Goal: Task Accomplishment & Management: Manage account settings

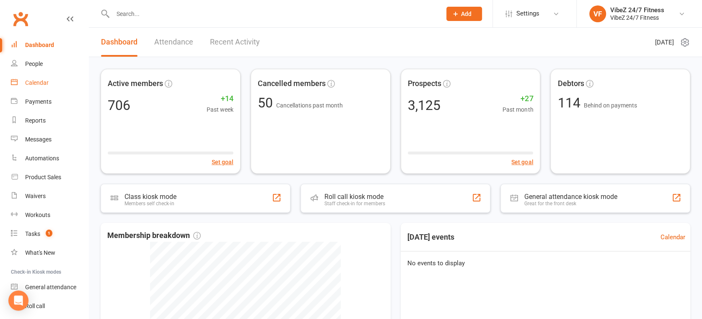
click at [54, 83] on link "Calendar" at bounding box center [50, 82] width 78 height 19
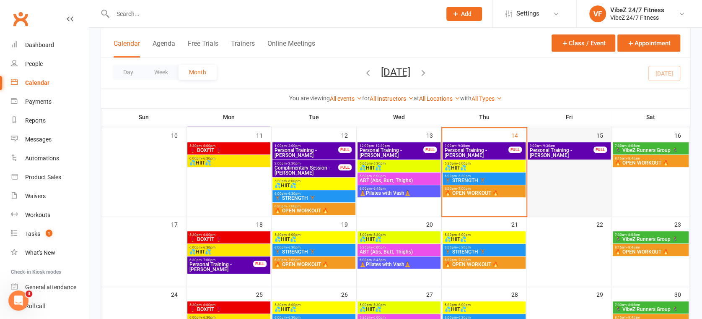
scroll to position [186, 0]
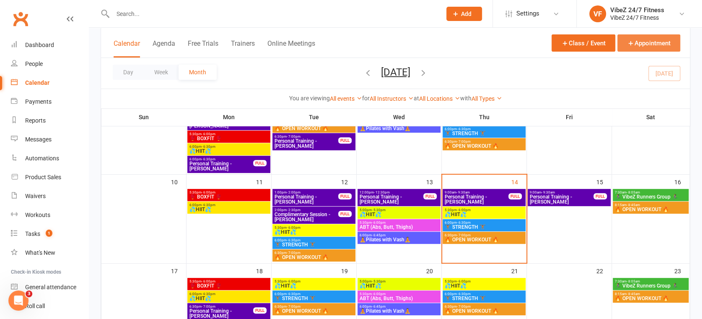
click at [637, 43] on button "Appointment" at bounding box center [649, 42] width 63 height 17
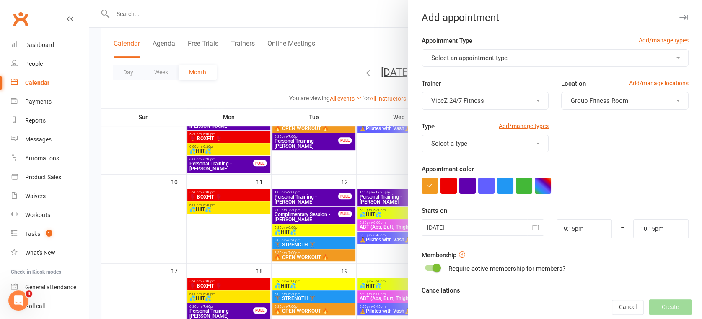
drag, startPoint x: 490, startPoint y: 58, endPoint x: 487, endPoint y: 65, distance: 7.2
click at [491, 58] on span "Select an appointment type" at bounding box center [469, 58] width 76 height 8
click at [470, 79] on span "Personal Training" at bounding box center [453, 78] width 49 height 8
type input "9:45pm"
click at [475, 103] on span "VibeZ 24/7 Fitness" at bounding box center [457, 101] width 53 height 8
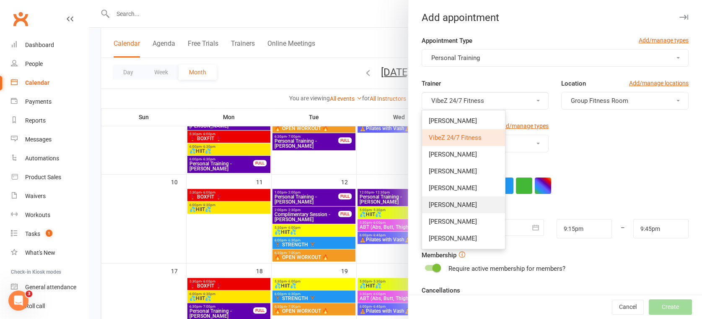
click at [443, 207] on span "[PERSON_NAME]" at bounding box center [453, 205] width 48 height 8
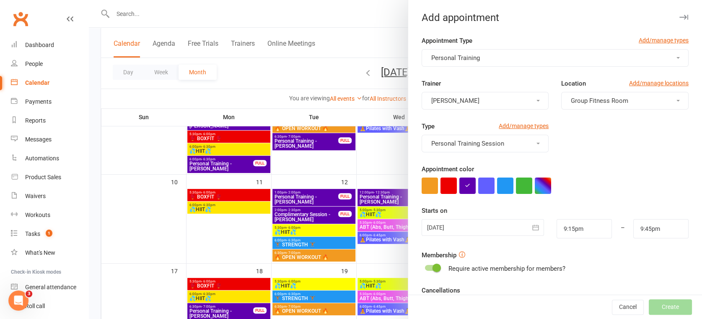
click at [602, 103] on span "Group Fitness Room" at bounding box center [599, 101] width 57 height 8
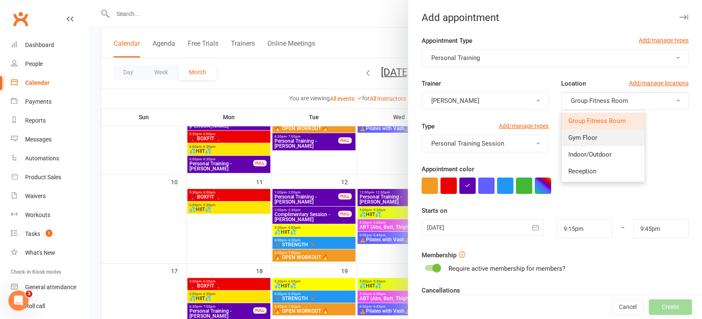
click at [573, 135] on span "Gym Floor" at bounding box center [583, 138] width 29 height 8
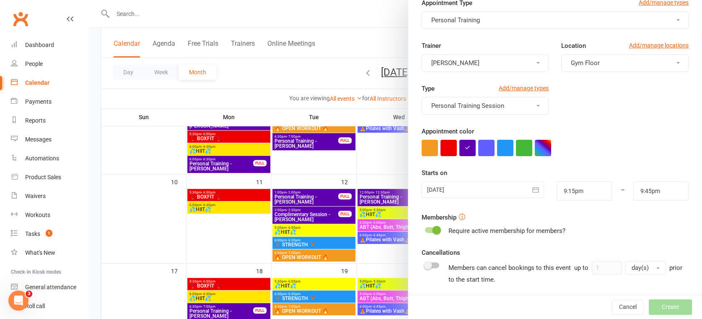
scroll to position [93, 0]
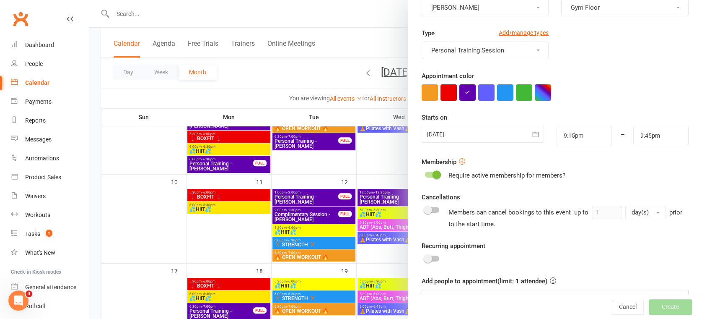
click at [532, 133] on icon "button" at bounding box center [536, 134] width 8 height 8
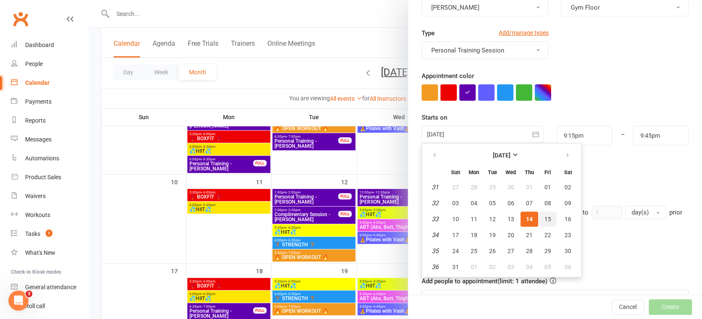
drag, startPoint x: 540, startPoint y: 217, endPoint x: 549, endPoint y: 197, distance: 21.4
click at [545, 217] on span "15" at bounding box center [548, 219] width 7 height 7
type input "[DATE]"
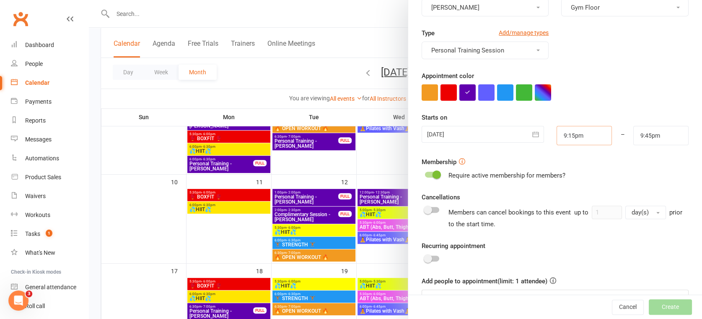
click at [570, 136] on input "9:15pm" at bounding box center [584, 135] width 55 height 19
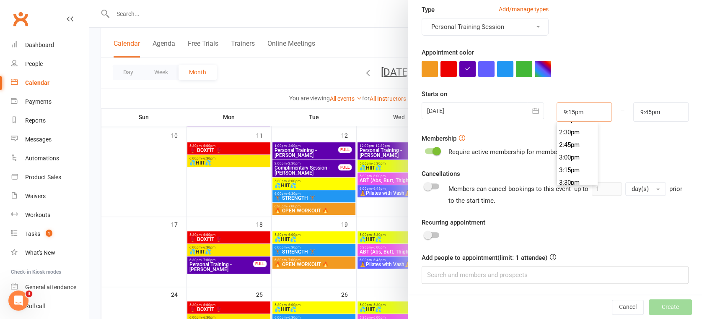
scroll to position [633, 0]
type input "1:00pm"
click at [568, 148] on li "1:00pm" at bounding box center [577, 149] width 40 height 13
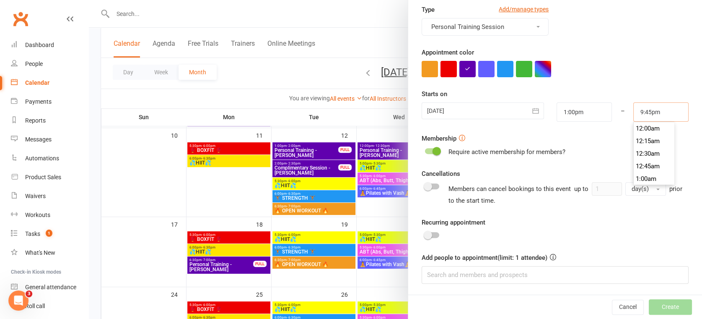
click at [655, 115] on input "9:45pm" at bounding box center [661, 111] width 55 height 19
type input "2:00pm"
click at [636, 169] on li "2:00pm" at bounding box center [654, 170] width 40 height 13
click at [498, 277] on input at bounding box center [555, 275] width 267 height 18
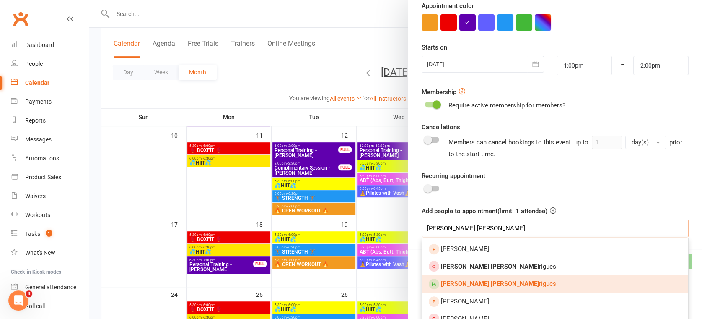
type input "[PERSON_NAME] [PERSON_NAME]"
click at [467, 278] on link "[PERSON_NAME] [PERSON_NAME]" at bounding box center [555, 284] width 266 height 18
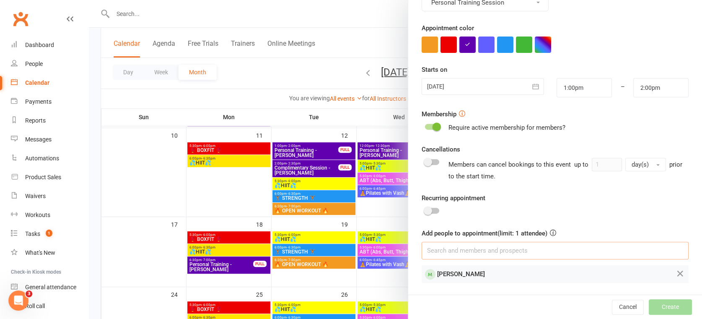
scroll to position [140, 0]
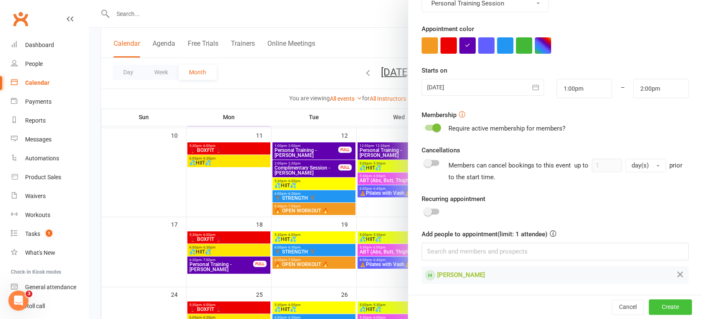
click at [659, 306] on button "Create" at bounding box center [670, 306] width 43 height 15
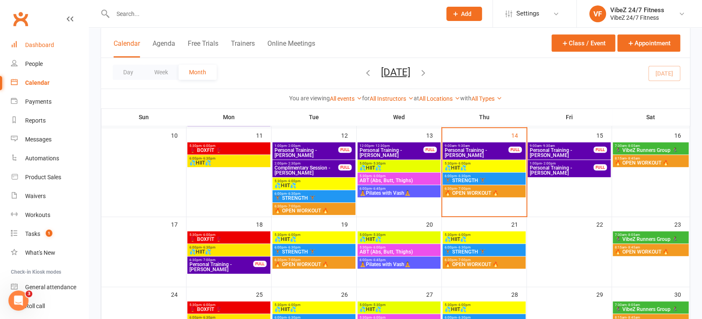
click at [27, 42] on div "Dashboard" at bounding box center [39, 45] width 29 height 7
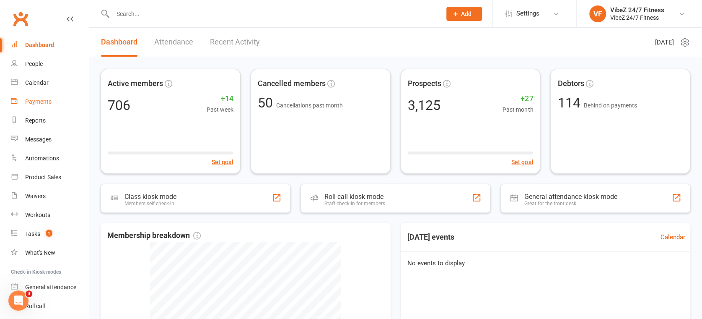
click at [36, 101] on div "Payments" at bounding box center [38, 101] width 26 height 7
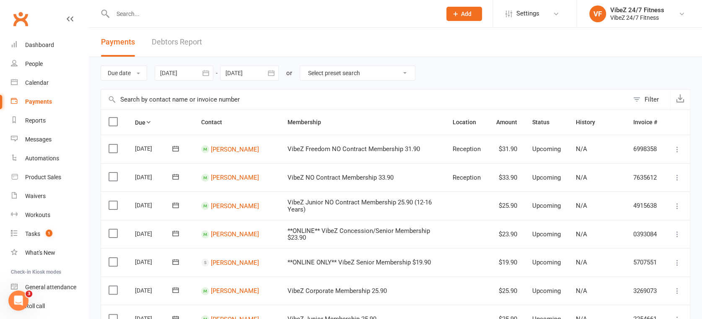
click at [186, 41] on link "Debtors Report" at bounding box center [177, 42] width 50 height 29
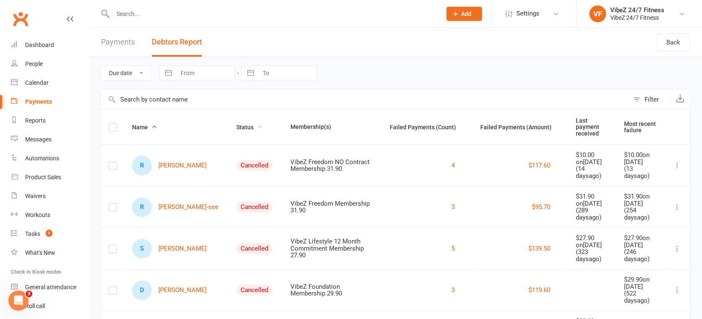
click at [236, 124] on span "Status" at bounding box center [249, 127] width 26 height 7
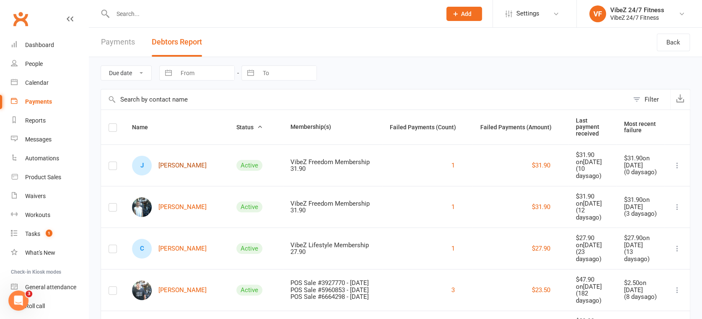
click at [171, 162] on link "[PERSON_NAME]" at bounding box center [169, 166] width 75 height 20
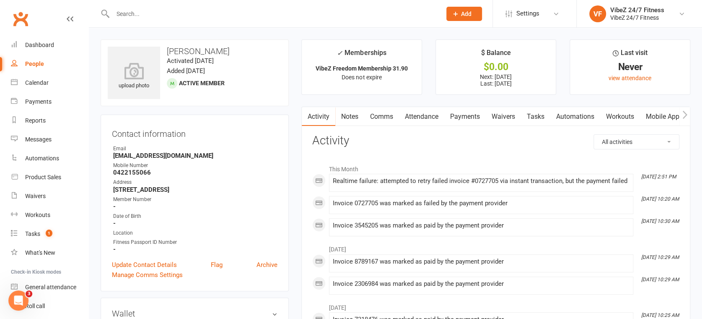
click at [461, 123] on link "Payments" at bounding box center [465, 116] width 42 height 19
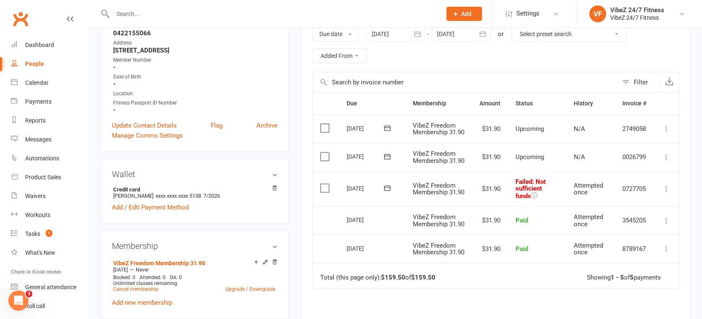
scroll to position [140, 0]
click at [665, 192] on icon at bounding box center [666, 188] width 8 height 8
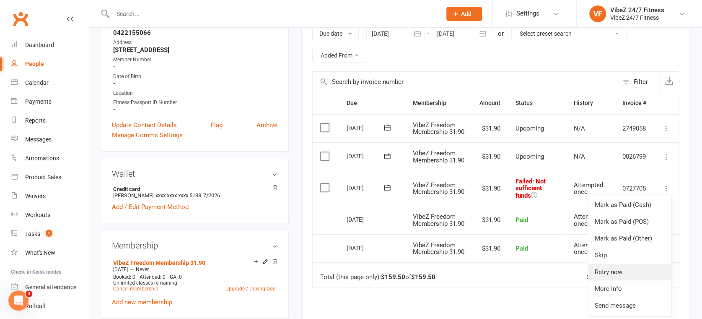
drag, startPoint x: 617, startPoint y: 286, endPoint x: 603, endPoint y: 274, distance: 18.1
click at [618, 280] on link "Retry now" at bounding box center [629, 271] width 83 height 17
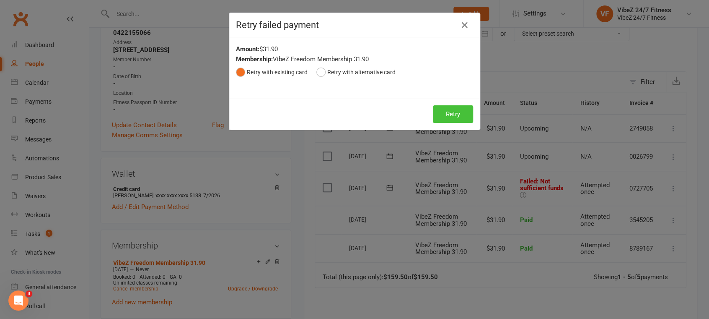
click at [436, 122] on button "Retry" at bounding box center [453, 114] width 40 height 18
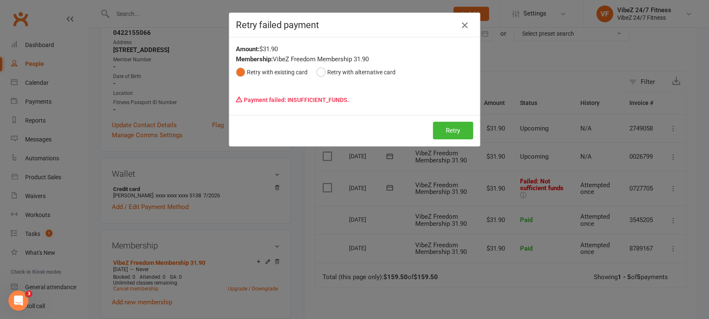
drag, startPoint x: 460, startPoint y: 24, endPoint x: 362, endPoint y: 49, distance: 101.0
click at [460, 21] on icon "button" at bounding box center [465, 25] width 10 height 10
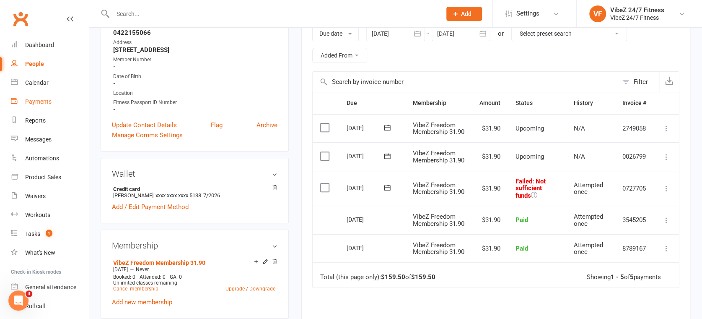
click at [32, 110] on link "Payments" at bounding box center [50, 101] width 78 height 19
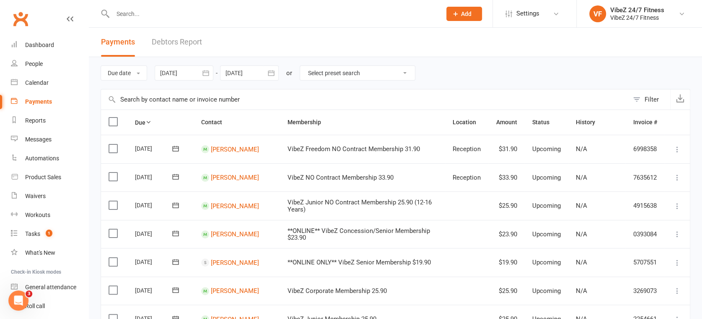
click at [171, 41] on link "Debtors Report" at bounding box center [177, 42] width 50 height 29
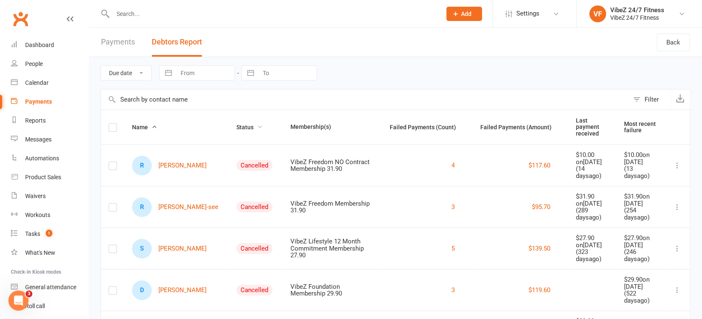
click at [236, 127] on span "Status" at bounding box center [249, 127] width 26 height 7
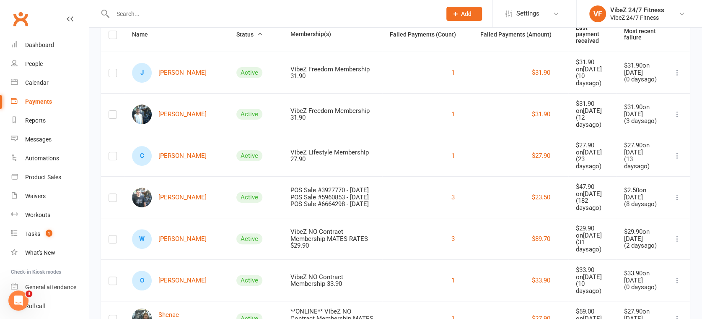
scroll to position [93, 0]
click at [193, 163] on link "C Chaylah Chivas" at bounding box center [169, 155] width 75 height 20
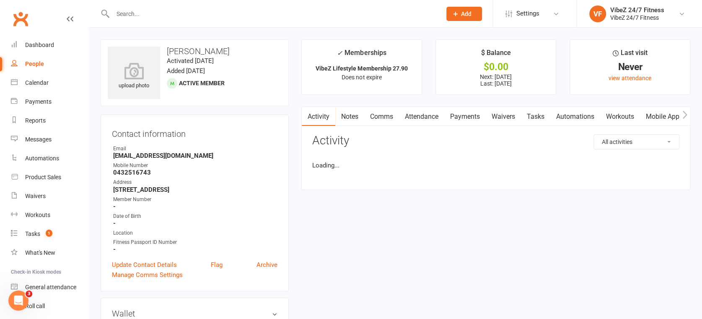
drag, startPoint x: 456, startPoint y: 113, endPoint x: 536, endPoint y: 135, distance: 82.7
click at [457, 114] on link "Payments" at bounding box center [465, 116] width 42 height 19
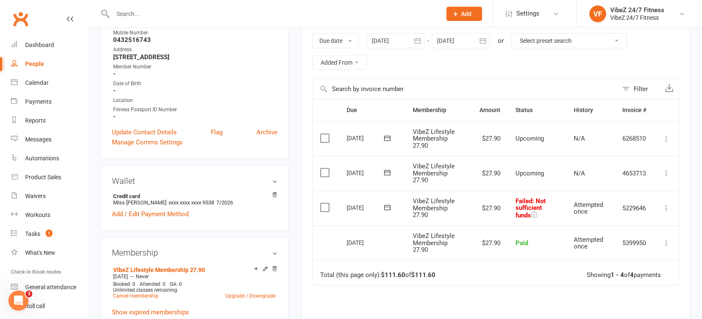
scroll to position [140, 0]
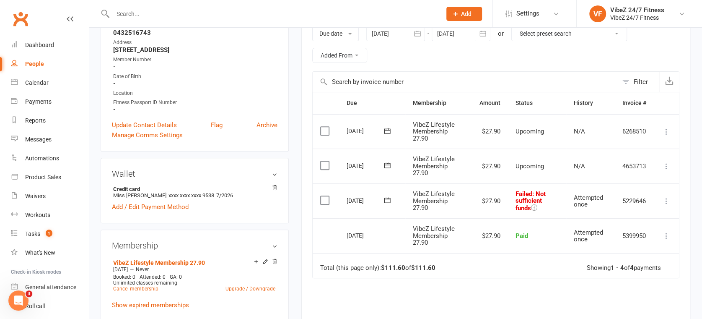
click at [663, 202] on icon at bounding box center [666, 201] width 8 height 8
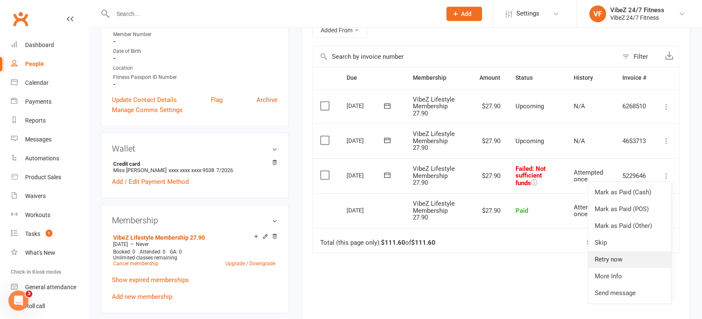
scroll to position [186, 0]
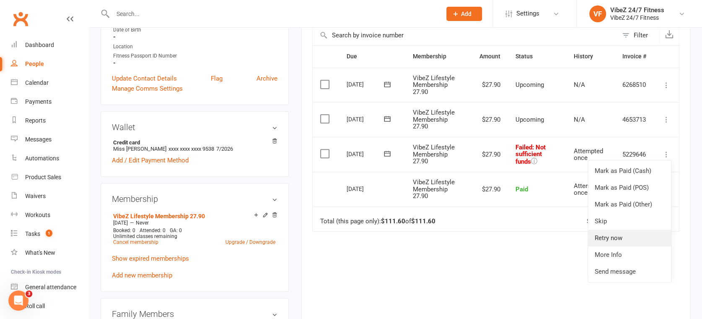
drag, startPoint x: 621, startPoint y: 239, endPoint x: 616, endPoint y: 239, distance: 5.5
click at [621, 239] on link "Retry now" at bounding box center [629, 237] width 83 height 17
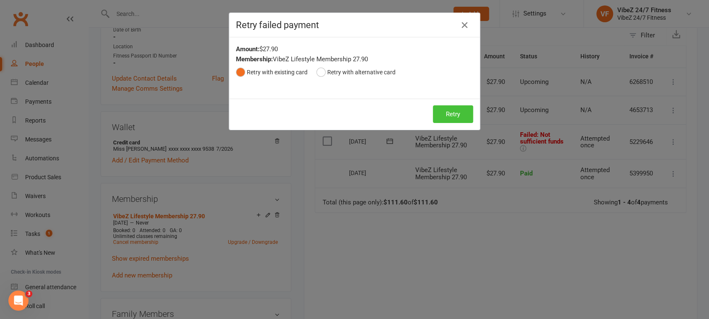
click at [447, 109] on button "Retry" at bounding box center [453, 114] width 40 height 18
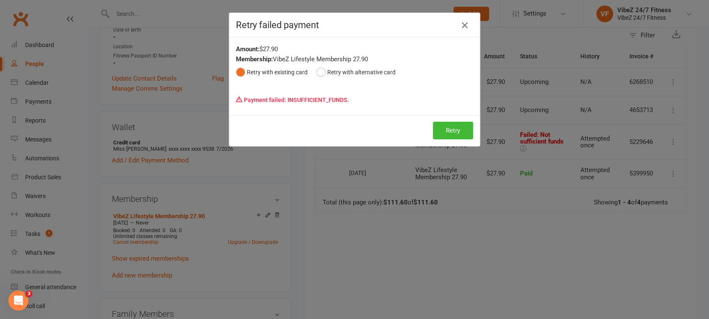
click at [460, 24] on icon "button" at bounding box center [465, 25] width 10 height 10
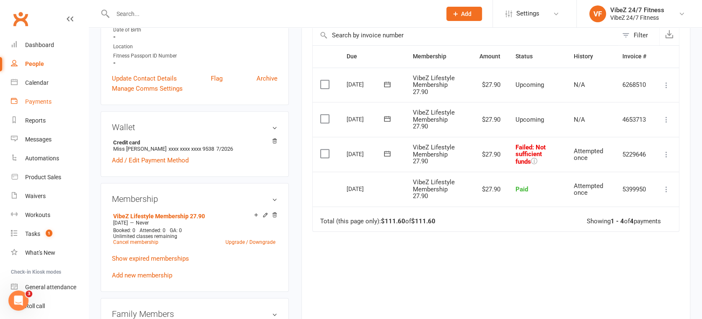
click at [25, 97] on link "Payments" at bounding box center [50, 101] width 78 height 19
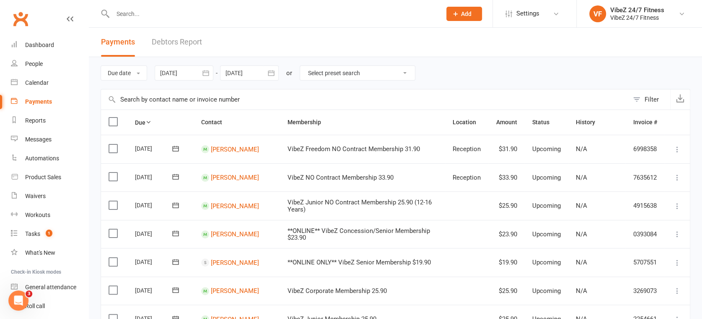
click at [195, 51] on link "Debtors Report" at bounding box center [177, 42] width 50 height 29
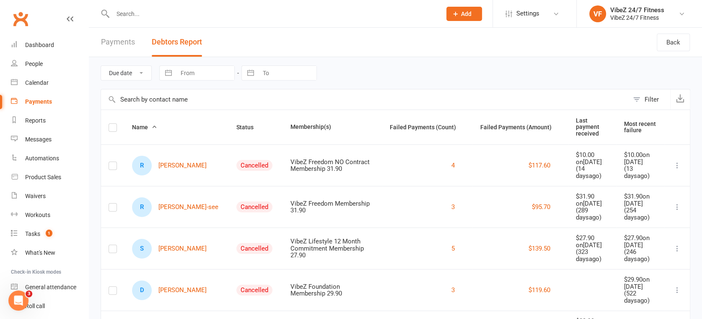
click at [236, 124] on span "Status" at bounding box center [249, 127] width 26 height 7
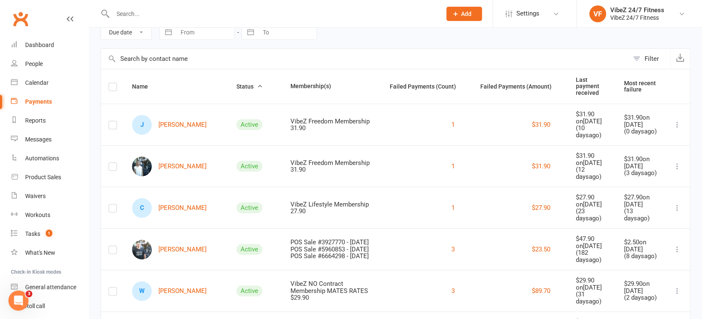
scroll to position [233, 0]
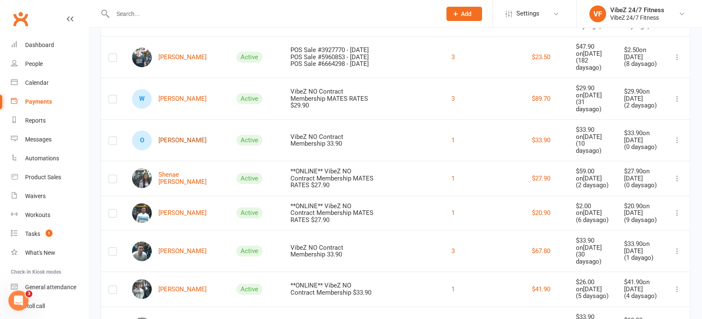
click at [169, 150] on link "O Odin Augey" at bounding box center [169, 140] width 75 height 20
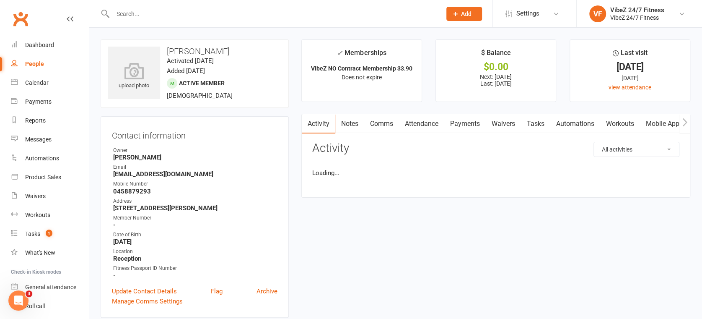
drag, startPoint x: 463, startPoint y: 125, endPoint x: 470, endPoint y: 127, distance: 6.5
click at [463, 125] on link "Payments" at bounding box center [465, 123] width 42 height 19
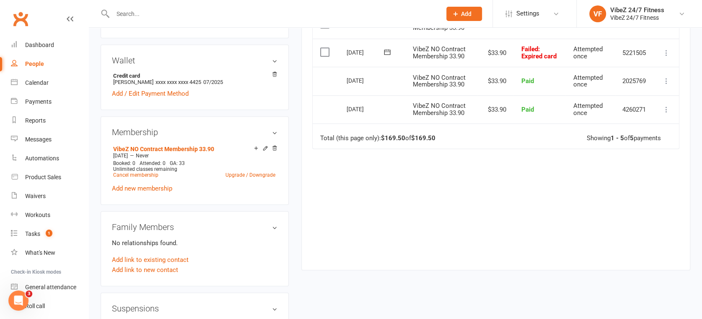
scroll to position [47, 0]
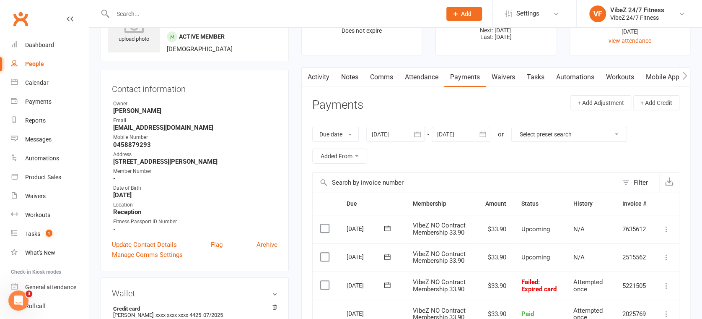
click at [320, 83] on link "Activity" at bounding box center [319, 77] width 34 height 19
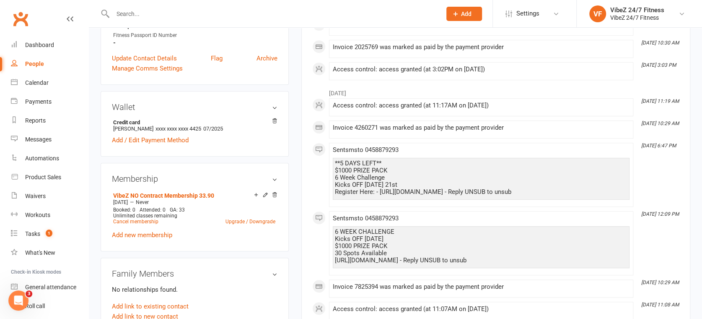
scroll to position [47, 0]
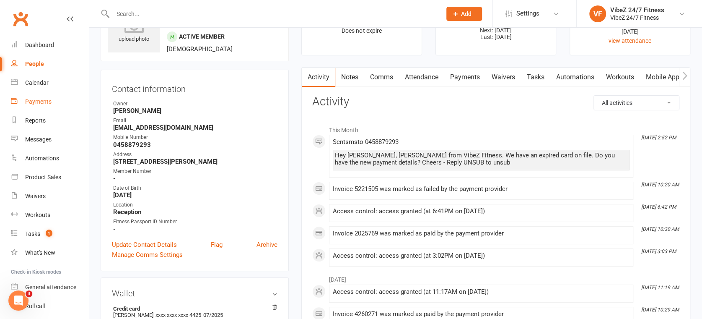
click at [50, 93] on link "Payments" at bounding box center [50, 101] width 78 height 19
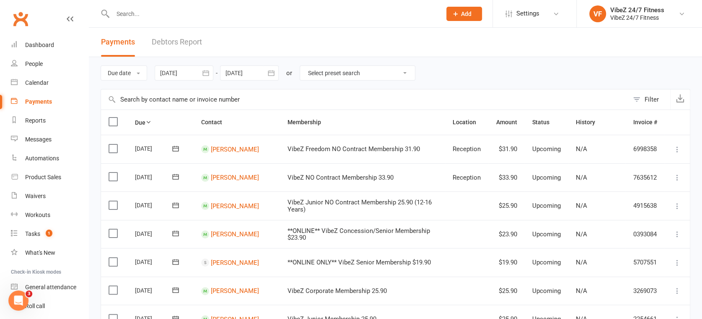
click at [171, 49] on link "Debtors Report" at bounding box center [177, 42] width 50 height 29
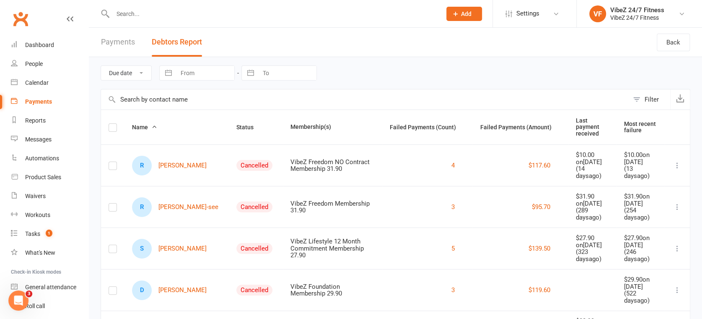
drag, startPoint x: 228, startPoint y: 127, endPoint x: 101, endPoint y: 197, distance: 145.4
click at [236, 127] on button "Status" at bounding box center [249, 127] width 26 height 10
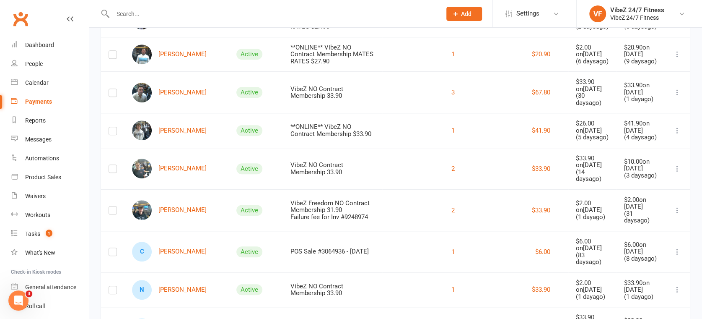
scroll to position [419, 0]
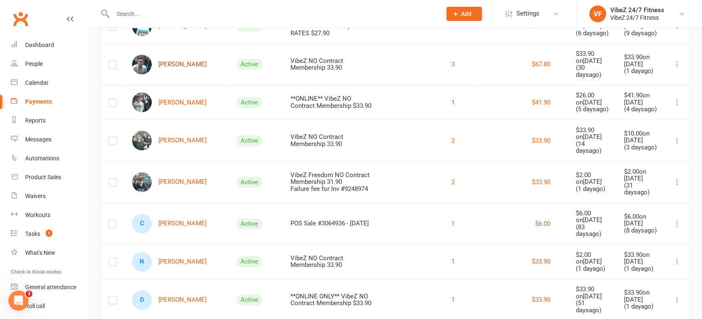
click at [159, 74] on link "[PERSON_NAME]" at bounding box center [169, 65] width 75 height 20
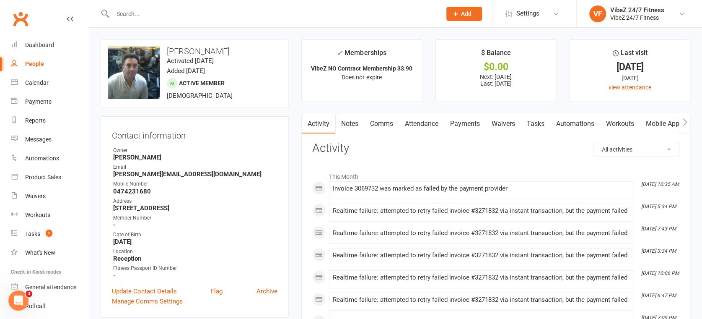
click at [488, 124] on link "Waivers" at bounding box center [503, 123] width 35 height 19
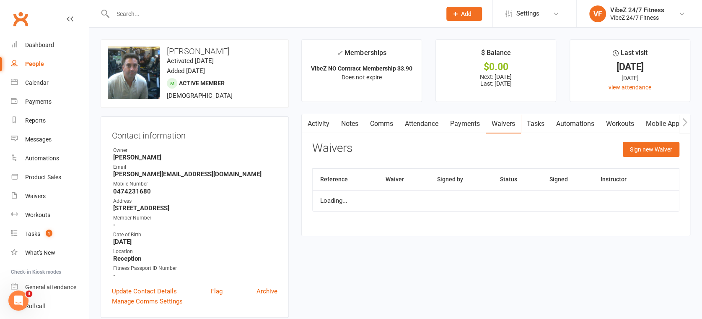
click at [478, 123] on link "Payments" at bounding box center [465, 123] width 42 height 19
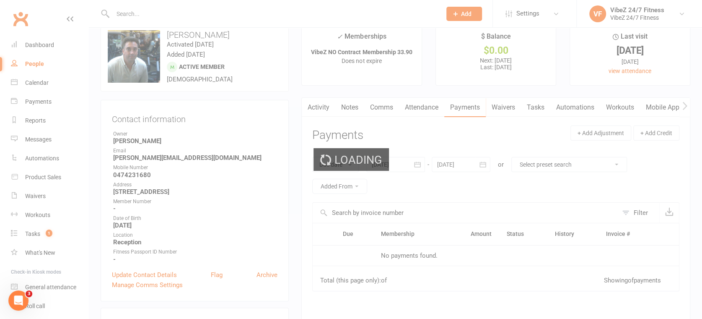
scroll to position [233, 0]
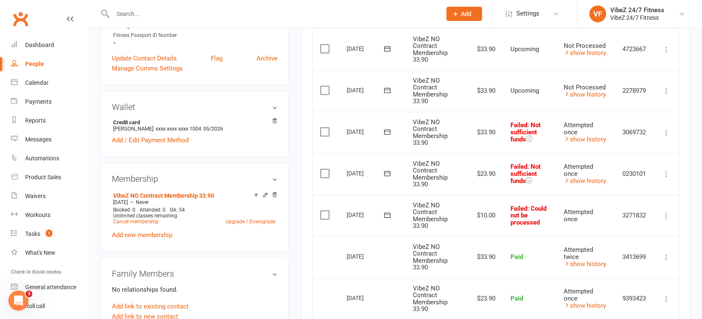
click at [668, 216] on icon at bounding box center [666, 215] width 8 height 8
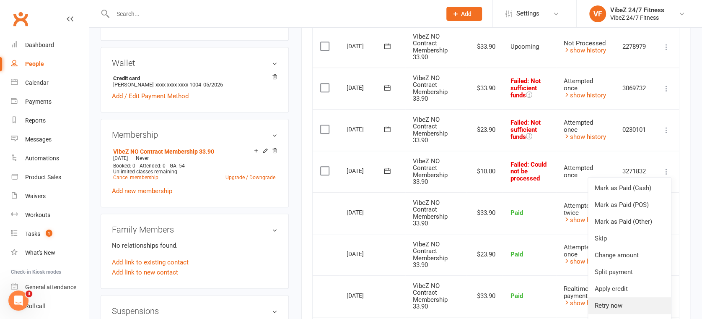
scroll to position [326, 0]
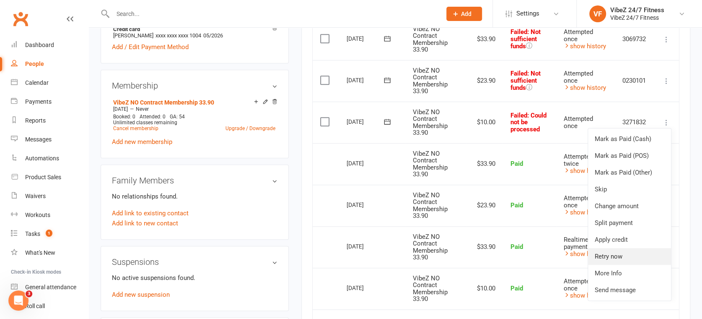
click at [624, 254] on link "Retry now" at bounding box center [629, 256] width 83 height 17
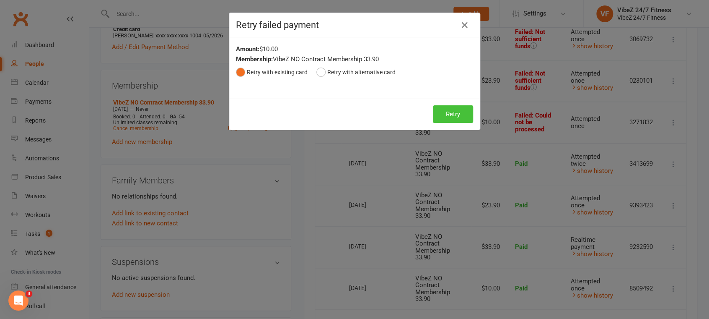
click at [452, 111] on button "Retry" at bounding box center [453, 114] width 40 height 18
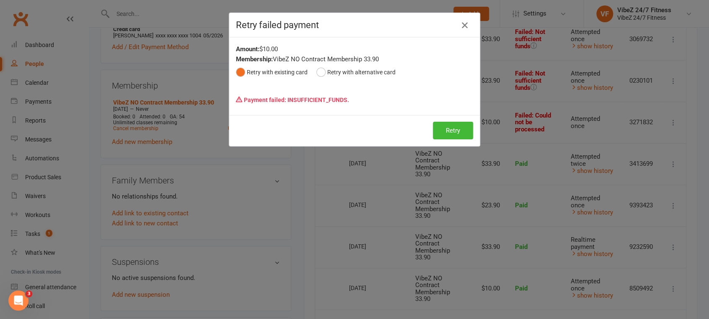
click at [461, 29] on icon "button" at bounding box center [465, 25] width 10 height 10
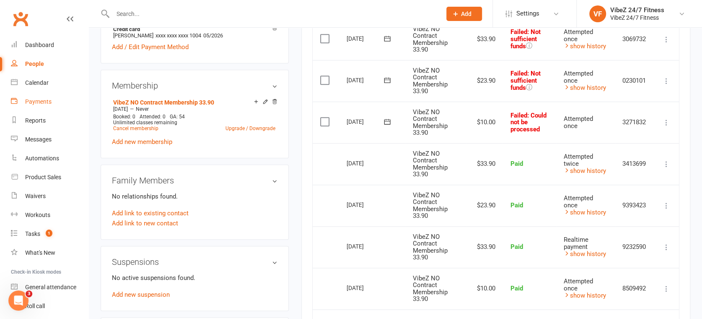
click at [39, 107] on link "Payments" at bounding box center [50, 101] width 78 height 19
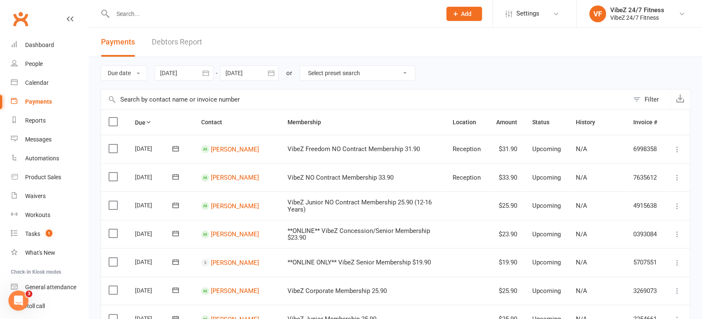
click at [166, 46] on link "Debtors Report" at bounding box center [177, 42] width 50 height 29
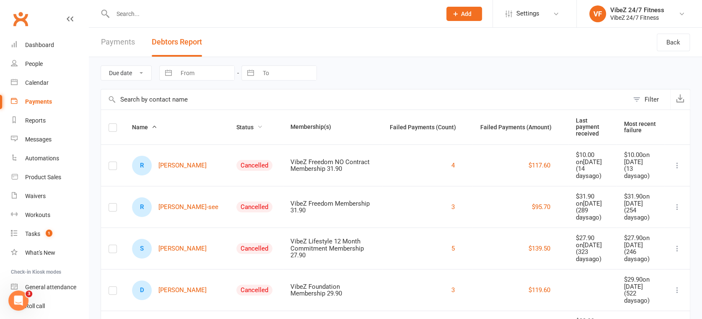
click at [236, 124] on span "Status" at bounding box center [249, 127] width 26 height 7
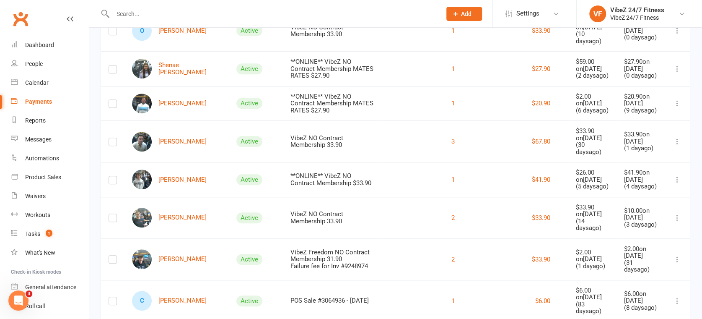
scroll to position [326, 0]
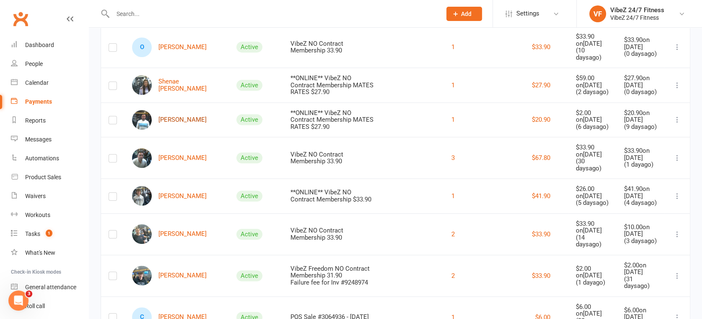
click at [188, 130] on link "[PERSON_NAME]" at bounding box center [169, 120] width 75 height 20
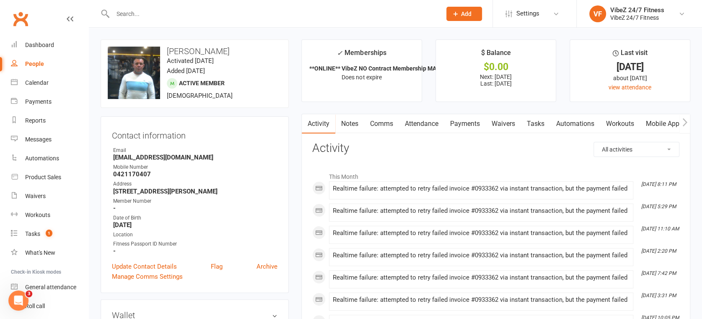
click at [459, 120] on link "Payments" at bounding box center [465, 123] width 42 height 19
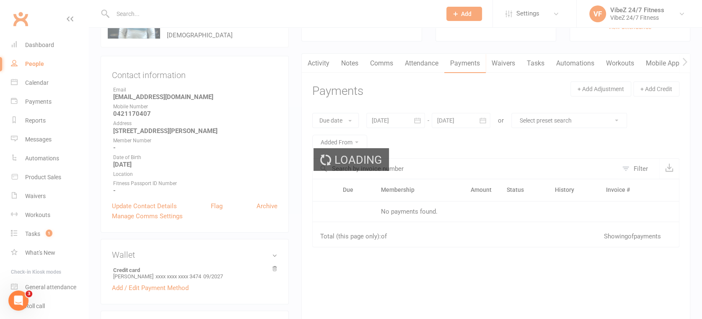
scroll to position [140, 0]
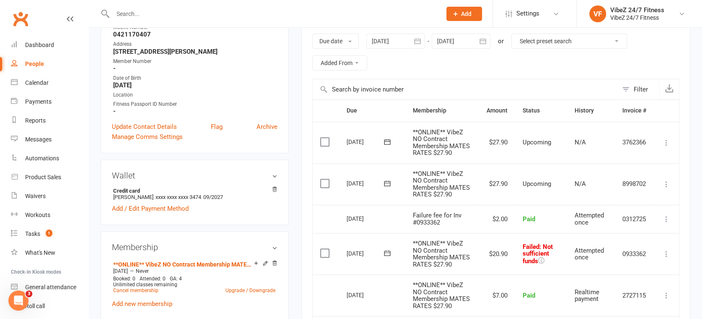
click at [665, 252] on icon at bounding box center [666, 253] width 8 height 8
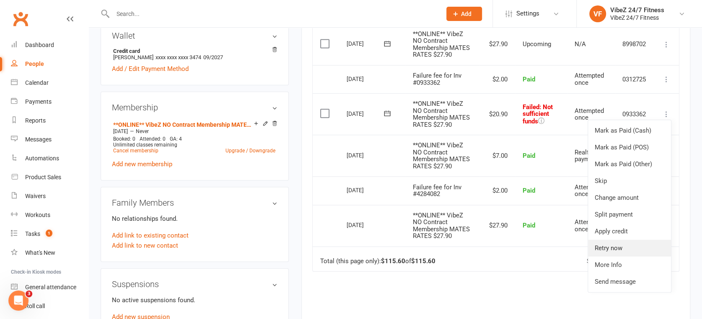
click at [613, 244] on link "Retry now" at bounding box center [629, 247] width 83 height 17
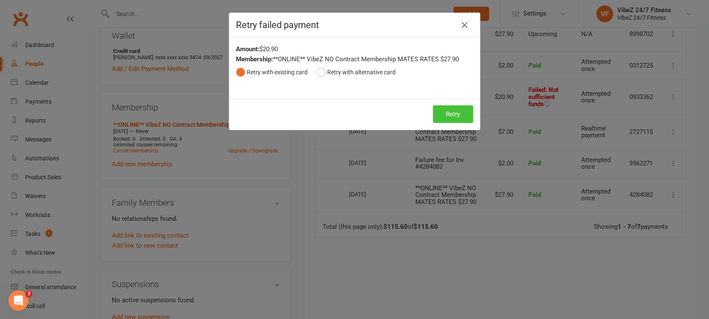
click at [456, 119] on button "Retry" at bounding box center [453, 114] width 40 height 18
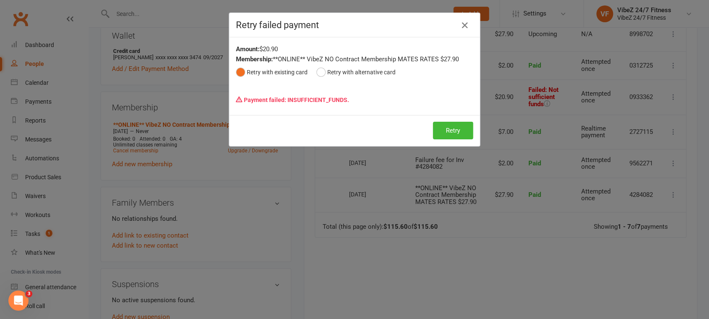
click at [463, 26] on icon "button" at bounding box center [465, 25] width 10 height 10
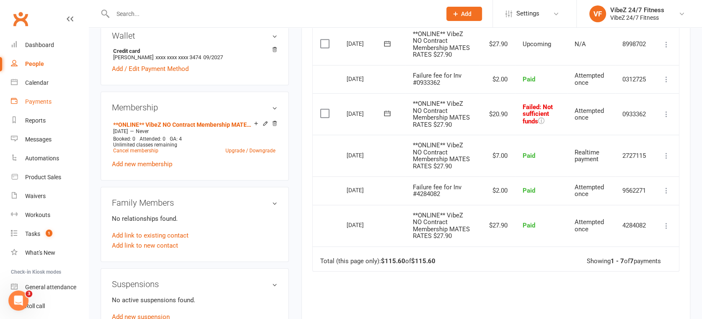
drag, startPoint x: 55, startPoint y: 101, endPoint x: 58, endPoint y: 98, distance: 4.5
click at [55, 103] on link "Payments" at bounding box center [50, 101] width 78 height 19
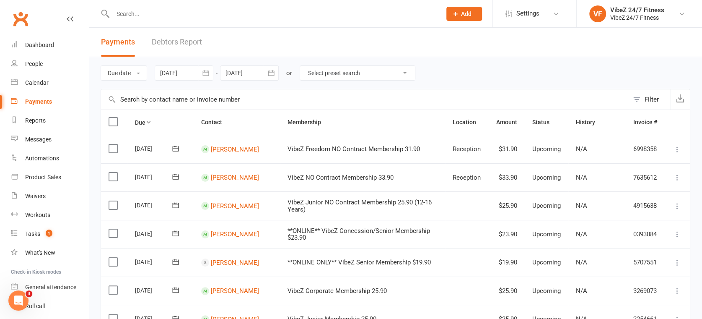
click at [182, 43] on link "Debtors Report" at bounding box center [177, 42] width 50 height 29
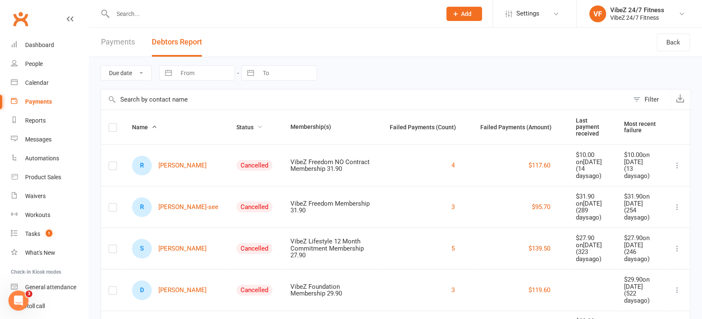
click at [236, 124] on span "Status" at bounding box center [249, 127] width 26 height 7
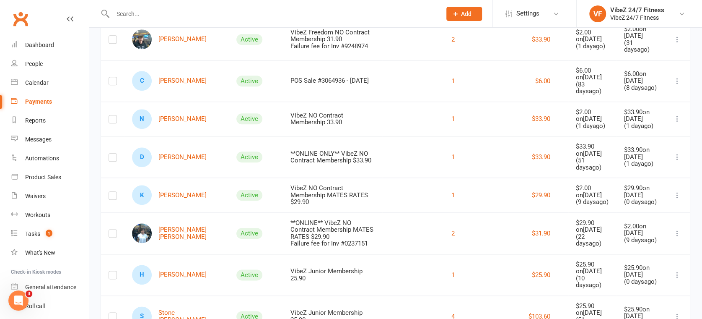
scroll to position [699, 0]
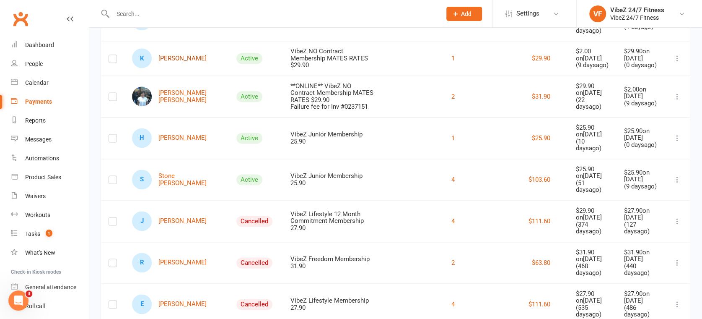
click at [185, 68] on link "K [PERSON_NAME]" at bounding box center [169, 58] width 75 height 20
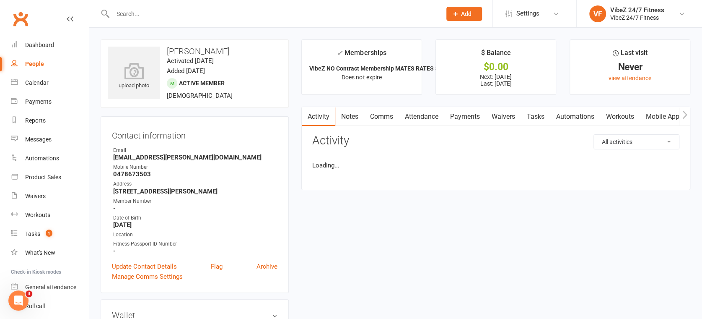
click at [465, 118] on link "Payments" at bounding box center [465, 116] width 42 height 19
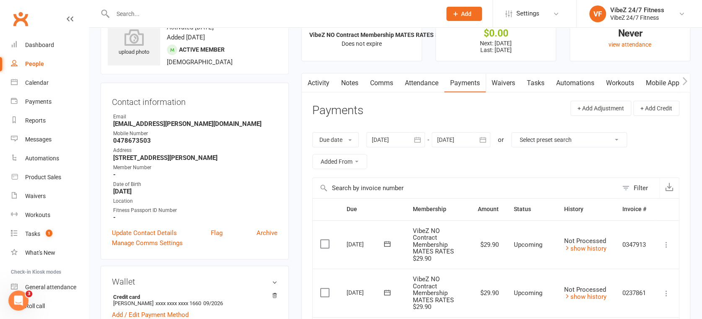
scroll to position [279, 0]
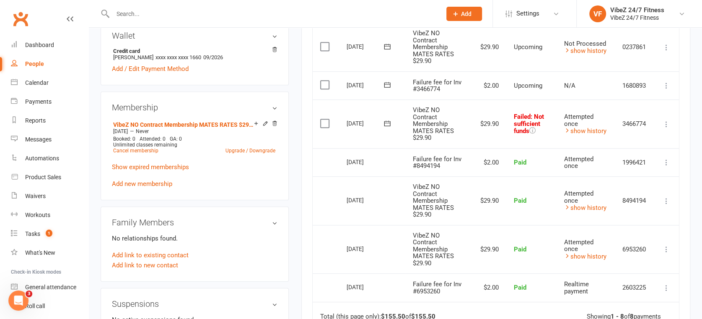
click at [665, 121] on icon at bounding box center [666, 124] width 8 height 8
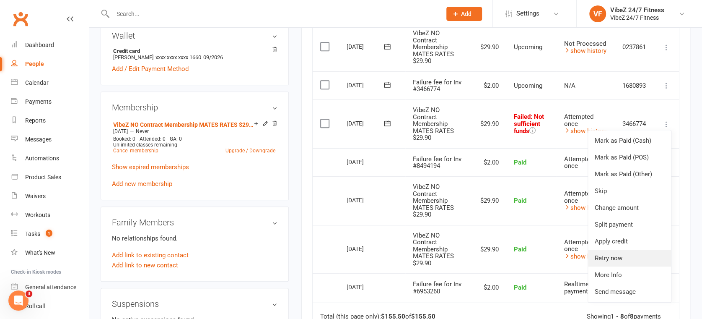
click at [616, 251] on link "Retry now" at bounding box center [629, 257] width 83 height 17
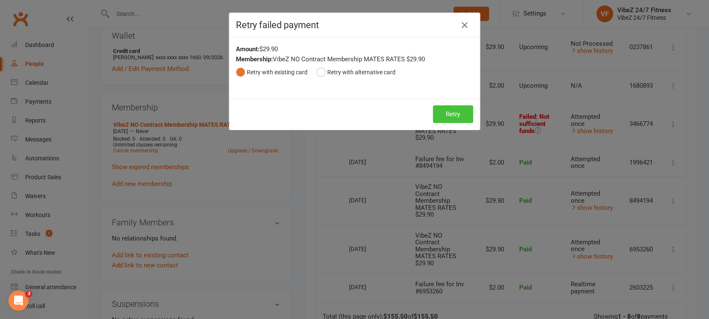
drag, startPoint x: 457, startPoint y: 110, endPoint x: 462, endPoint y: 112, distance: 5.8
click at [457, 111] on button "Retry" at bounding box center [453, 114] width 40 height 18
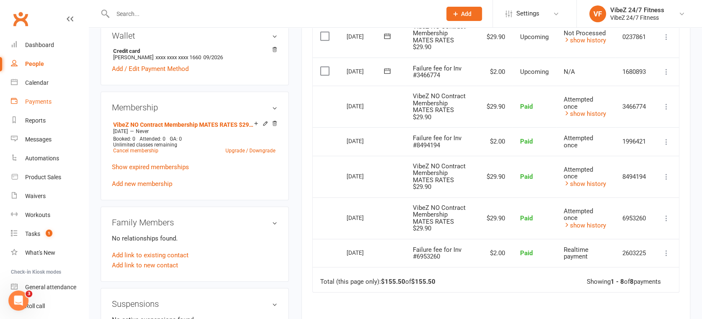
drag, startPoint x: 39, startPoint y: 101, endPoint x: 100, endPoint y: 90, distance: 62.2
click at [40, 101] on div "Payments" at bounding box center [38, 101] width 26 height 7
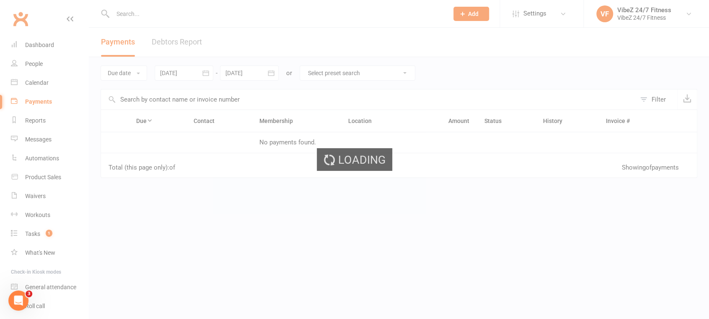
click at [169, 40] on div "Loading" at bounding box center [354, 159] width 709 height 319
click at [177, 43] on div "Loading" at bounding box center [354, 159] width 709 height 319
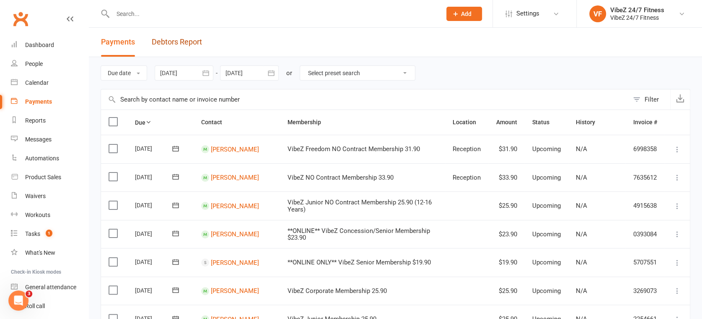
click at [177, 43] on link "Debtors Report" at bounding box center [177, 42] width 50 height 29
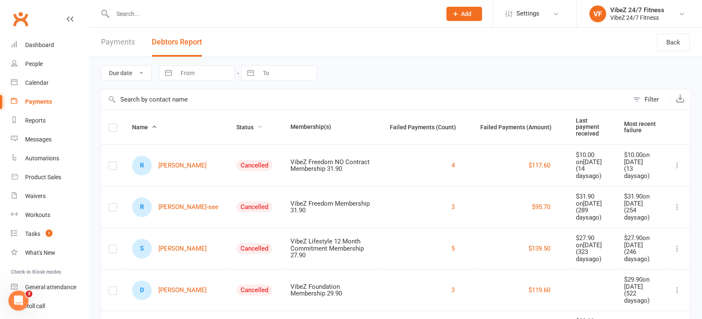
click at [236, 125] on span "Status" at bounding box center [249, 127] width 26 height 7
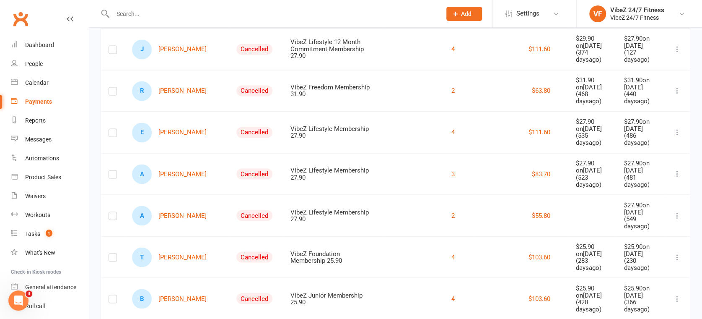
scroll to position [652, 0]
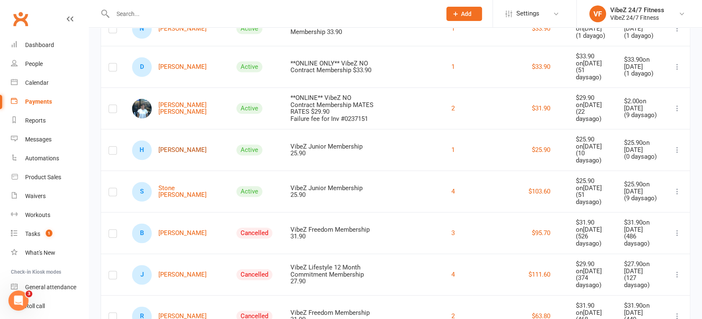
click at [171, 160] on link "[PERSON_NAME]" at bounding box center [169, 150] width 75 height 20
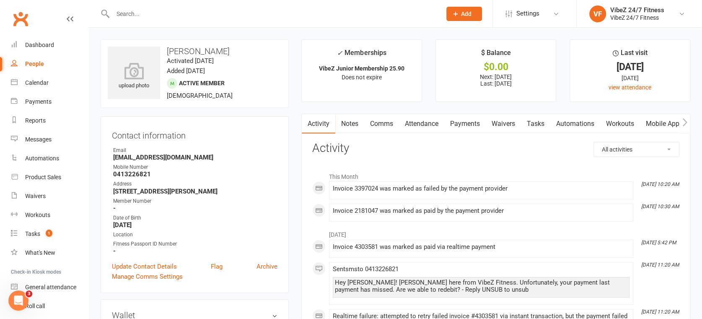
click at [467, 122] on link "Payments" at bounding box center [465, 123] width 42 height 19
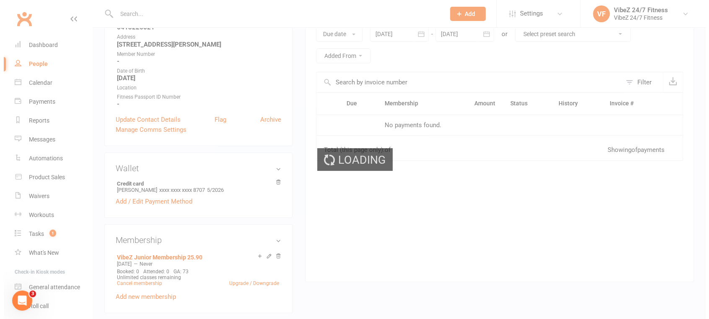
scroll to position [233, 0]
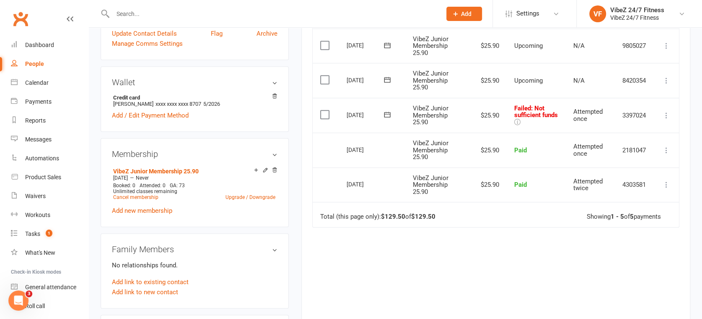
click at [665, 117] on icon at bounding box center [666, 115] width 8 height 8
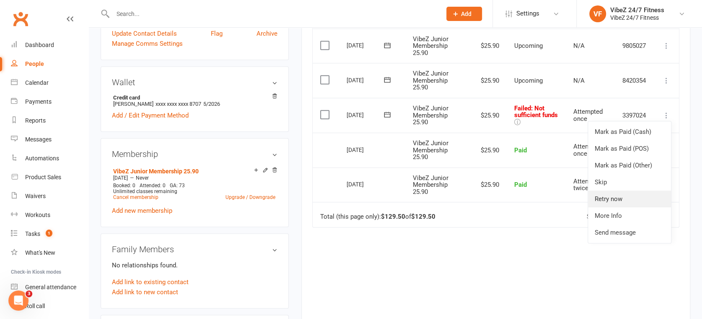
click at [610, 197] on link "Retry now" at bounding box center [629, 198] width 83 height 17
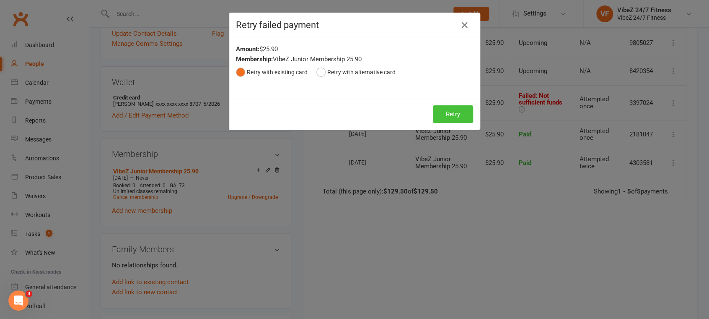
click at [455, 116] on button "Retry" at bounding box center [453, 114] width 40 height 18
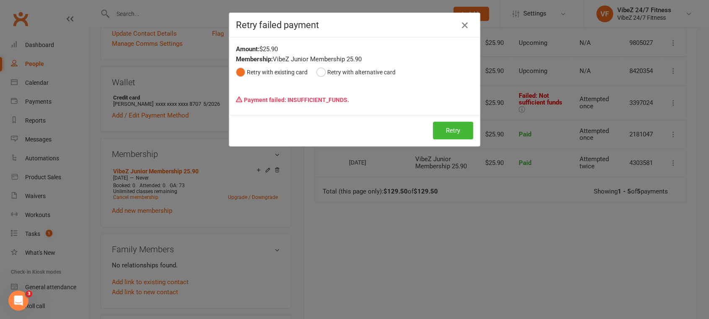
click at [462, 20] on icon "button" at bounding box center [465, 25] width 10 height 10
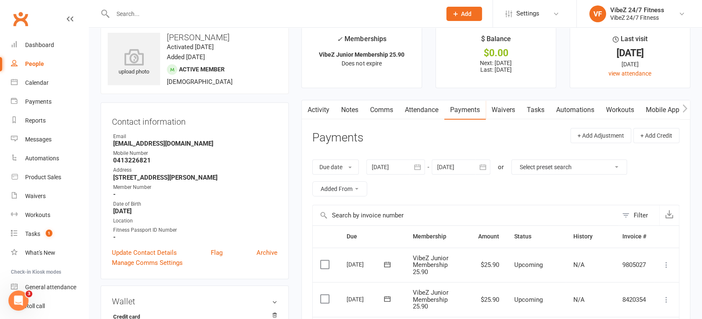
scroll to position [0, 0]
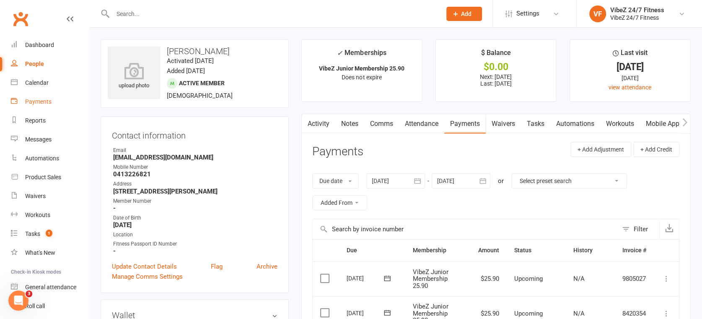
click at [38, 92] on link "Payments" at bounding box center [50, 101] width 78 height 19
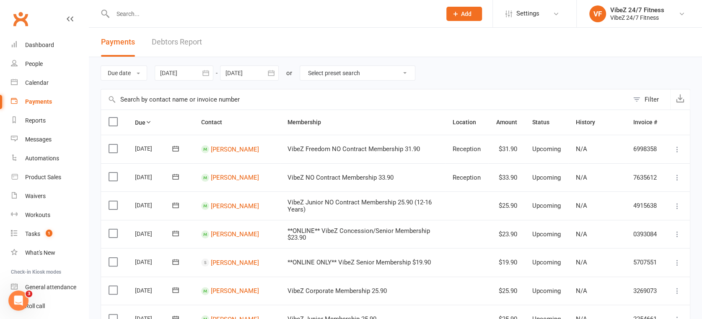
click at [166, 35] on link "Debtors Report" at bounding box center [177, 42] width 50 height 29
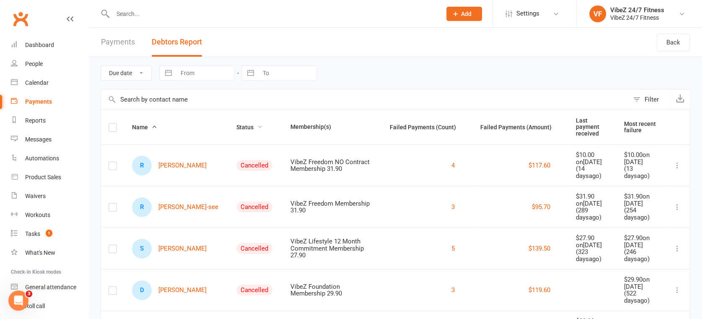
click at [236, 124] on span "Status" at bounding box center [249, 127] width 26 height 7
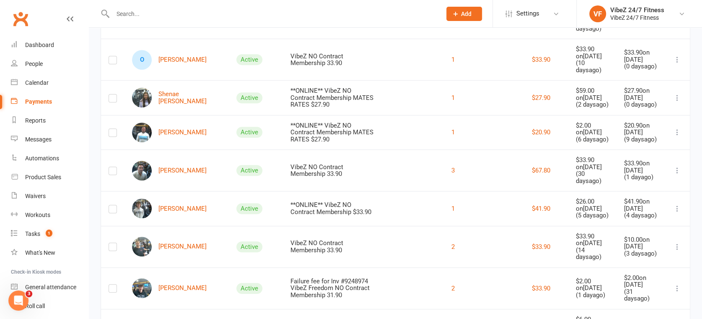
scroll to position [466, 0]
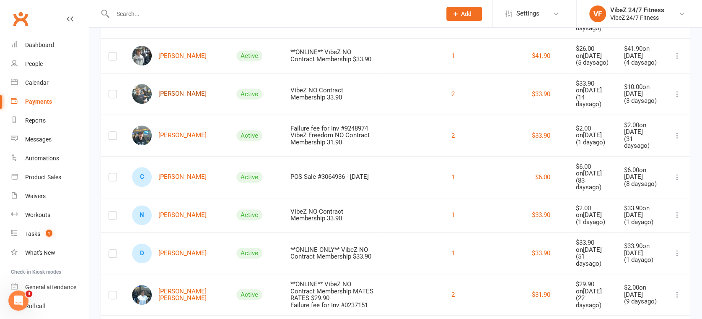
drag, startPoint x: 173, startPoint y: 143, endPoint x: 230, endPoint y: 146, distance: 57.1
click at [173, 104] on link "[PERSON_NAME]" at bounding box center [169, 94] width 75 height 20
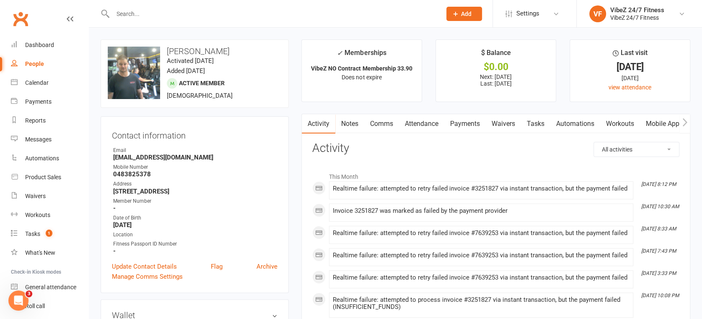
drag, startPoint x: 462, startPoint y: 121, endPoint x: 553, endPoint y: 132, distance: 92.5
click at [462, 120] on link "Payments" at bounding box center [465, 123] width 42 height 19
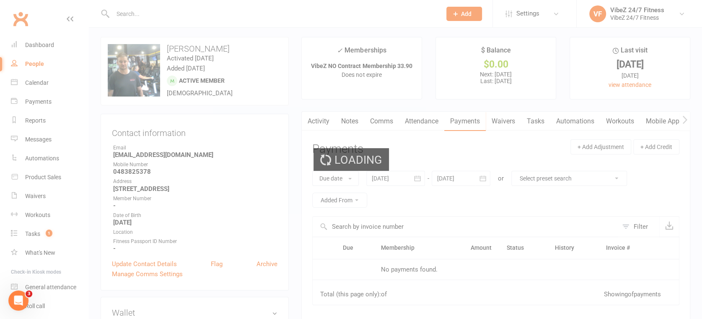
scroll to position [279, 0]
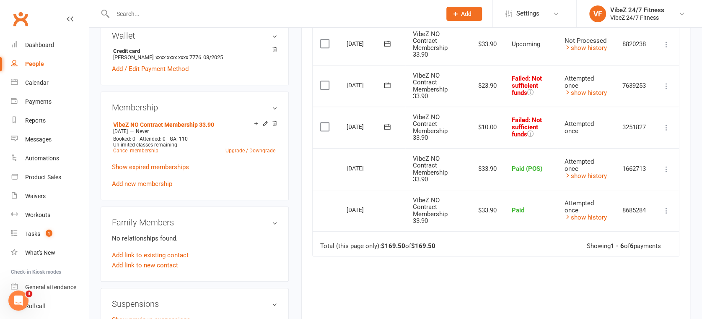
click at [664, 126] on icon at bounding box center [666, 127] width 8 height 8
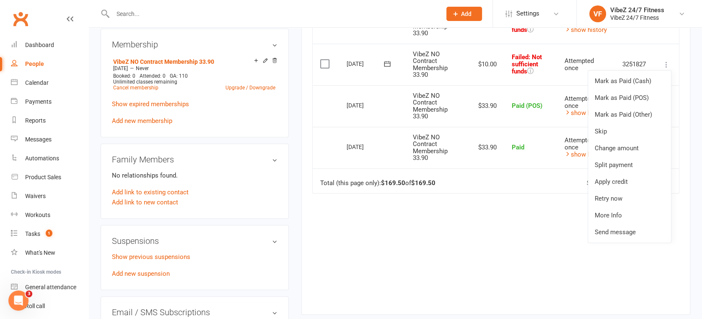
scroll to position [466, 0]
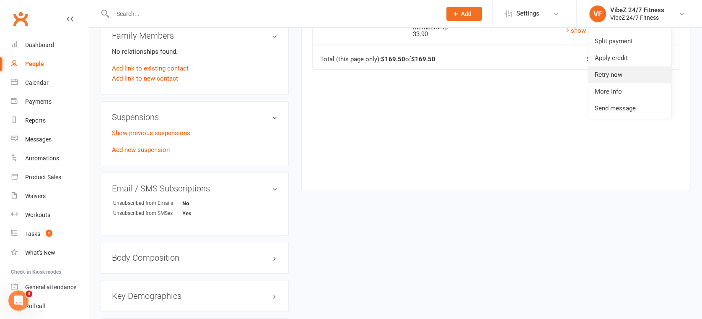
click at [614, 74] on link "Retry now" at bounding box center [629, 74] width 83 height 17
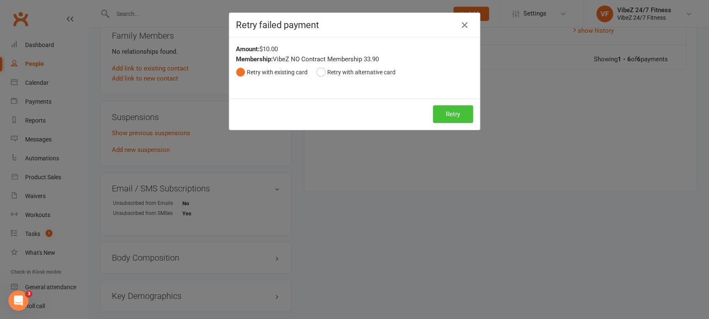
click at [452, 109] on button "Retry" at bounding box center [453, 114] width 40 height 18
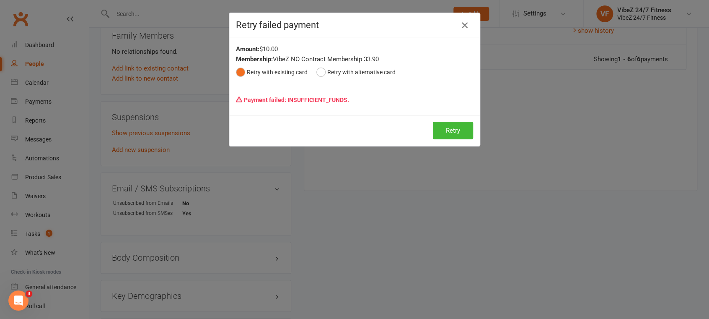
drag, startPoint x: 460, startPoint y: 25, endPoint x: 433, endPoint y: 42, distance: 31.4
click at [460, 26] on icon "button" at bounding box center [465, 25] width 10 height 10
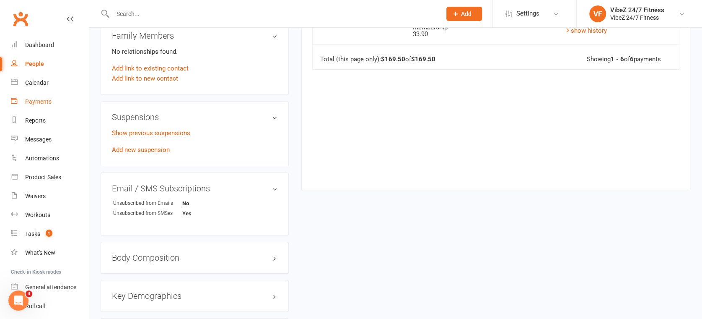
drag, startPoint x: 36, startPoint y: 94, endPoint x: 52, endPoint y: 88, distance: 16.7
click at [36, 94] on link "Payments" at bounding box center [50, 101] width 78 height 19
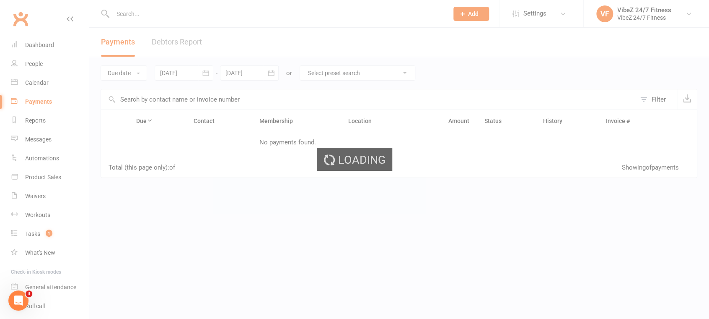
click at [171, 44] on link "Debtors Report" at bounding box center [177, 42] width 50 height 29
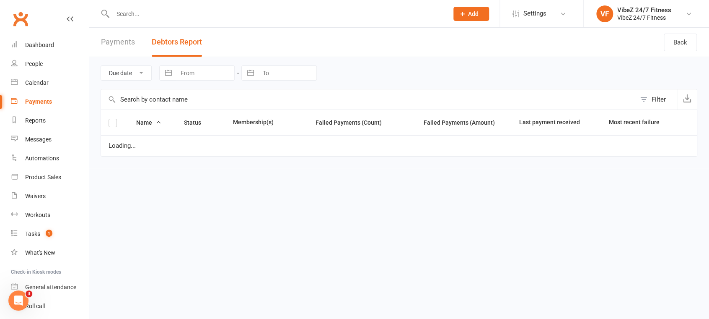
click at [171, 44] on button "Debtors Report" at bounding box center [177, 42] width 50 height 29
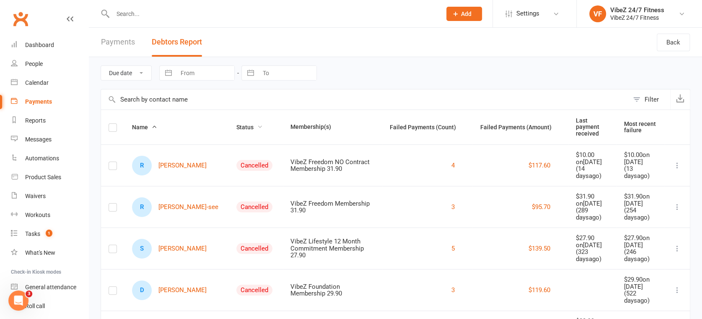
click at [236, 124] on span "Status" at bounding box center [249, 127] width 26 height 7
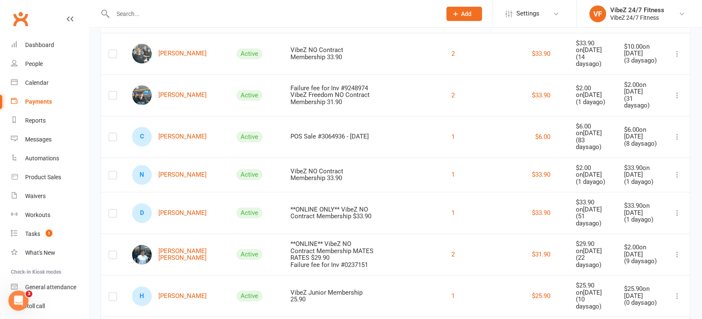
scroll to position [605, 0]
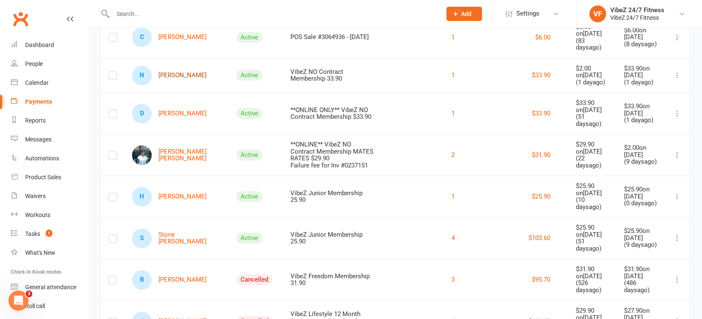
click at [177, 85] on link "N [PERSON_NAME]" at bounding box center [169, 75] width 75 height 20
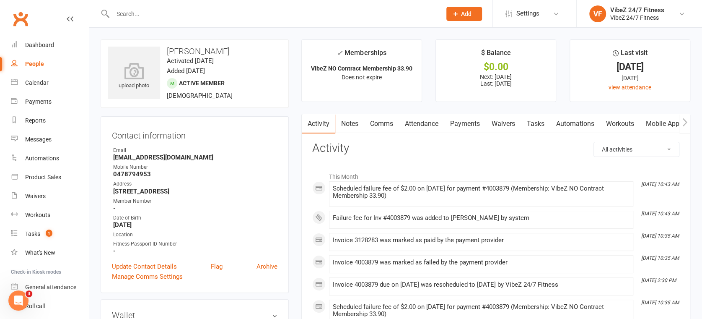
click at [460, 123] on link "Payments" at bounding box center [465, 123] width 42 height 19
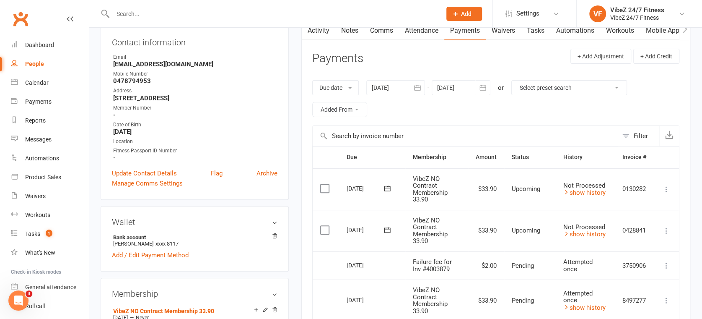
scroll to position [186, 0]
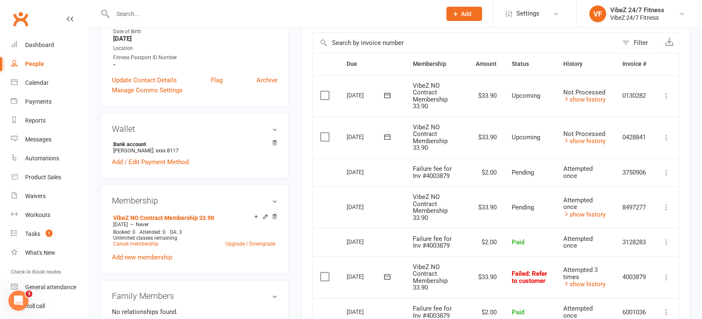
click at [388, 275] on icon at bounding box center [387, 276] width 8 height 8
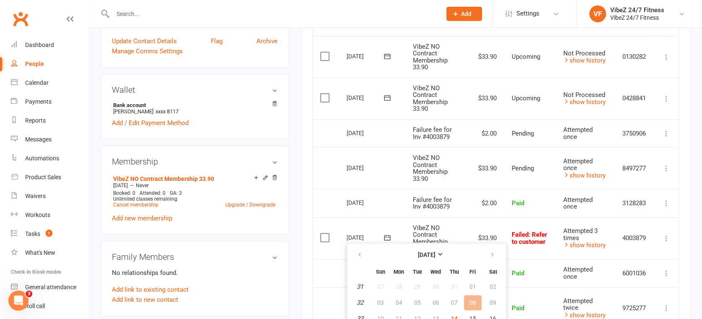
scroll to position [279, 0]
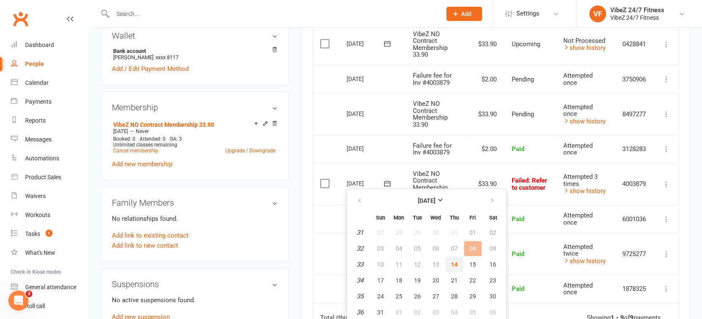
click at [452, 265] on span "14" at bounding box center [454, 264] width 7 height 7
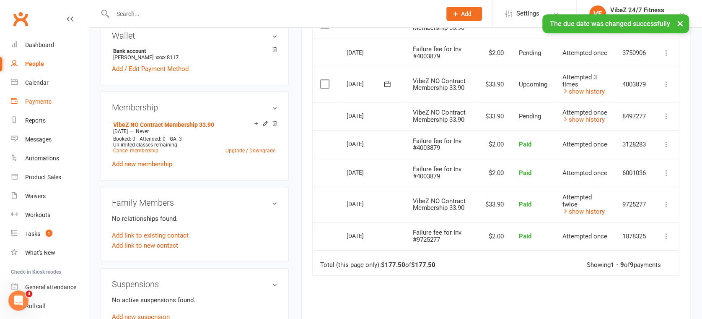
click at [44, 105] on link "Payments" at bounding box center [50, 101] width 78 height 19
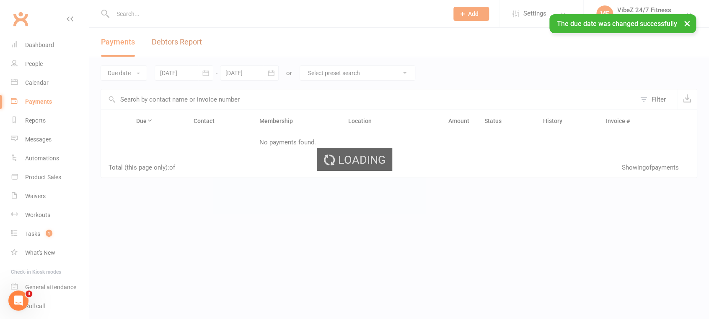
click at [178, 42] on link "Debtors Report" at bounding box center [177, 42] width 50 height 29
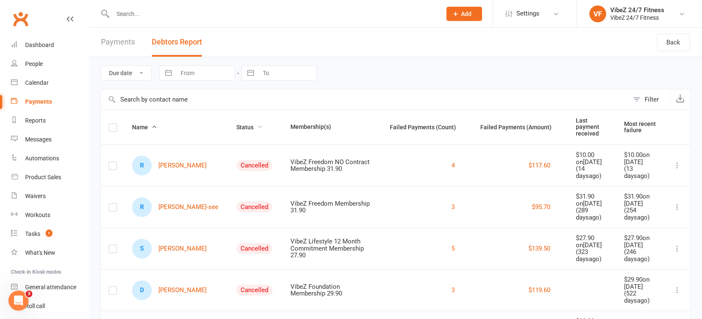
click at [236, 125] on span "Status" at bounding box center [249, 127] width 26 height 7
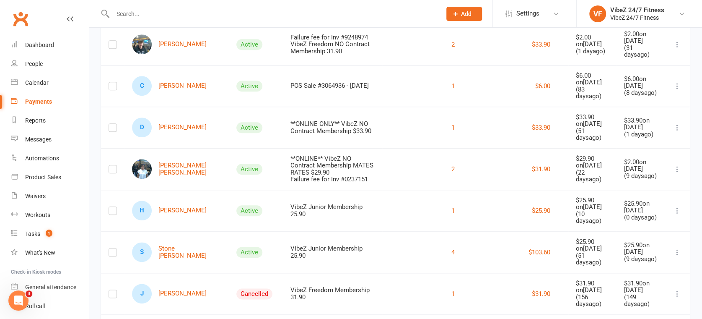
scroll to position [559, 0]
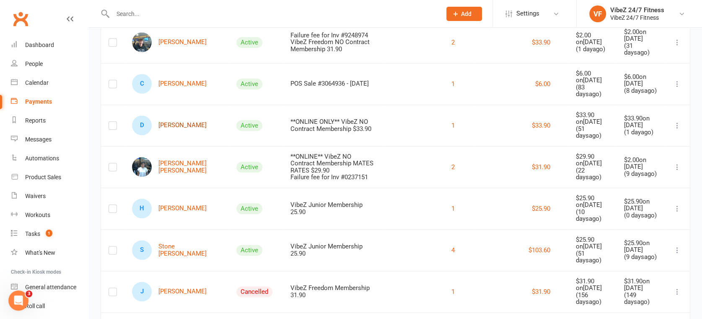
click at [179, 135] on link "D [PERSON_NAME]" at bounding box center [169, 125] width 75 height 20
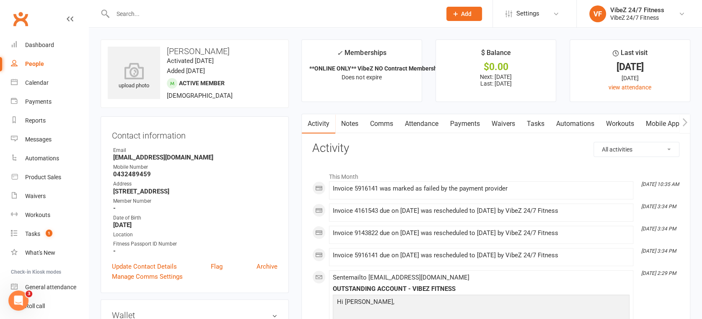
click at [464, 121] on link "Payments" at bounding box center [465, 123] width 42 height 19
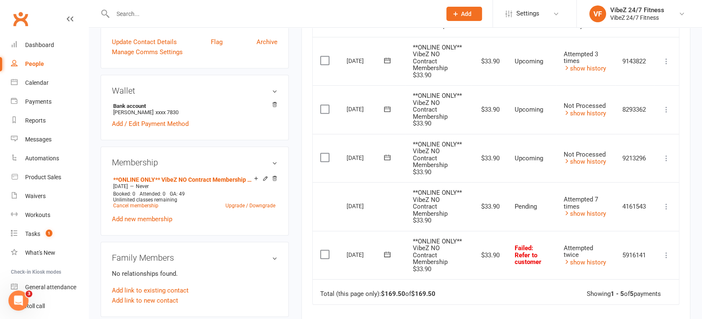
scroll to position [279, 0]
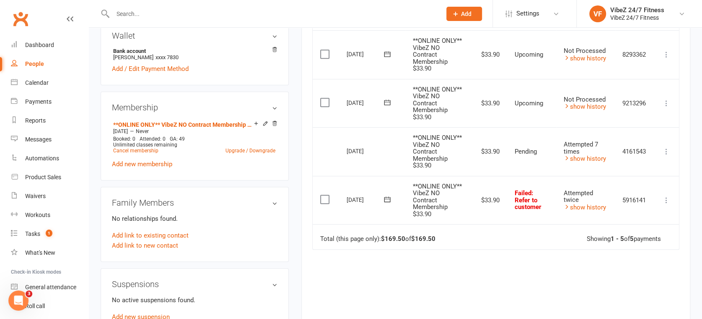
click at [385, 200] on icon at bounding box center [387, 199] width 8 height 8
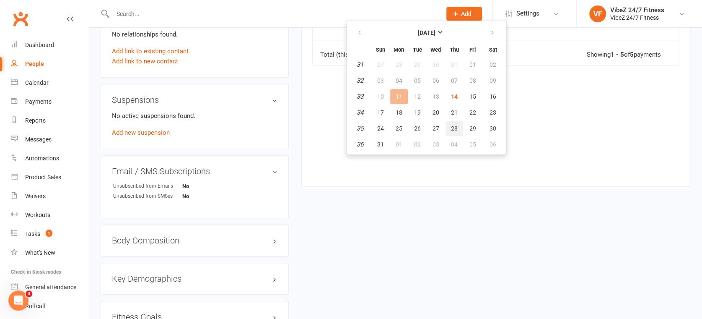
scroll to position [466, 0]
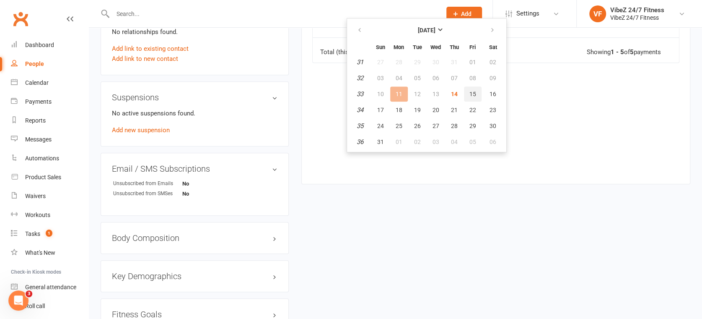
click at [471, 98] on button "15" at bounding box center [473, 93] width 18 height 15
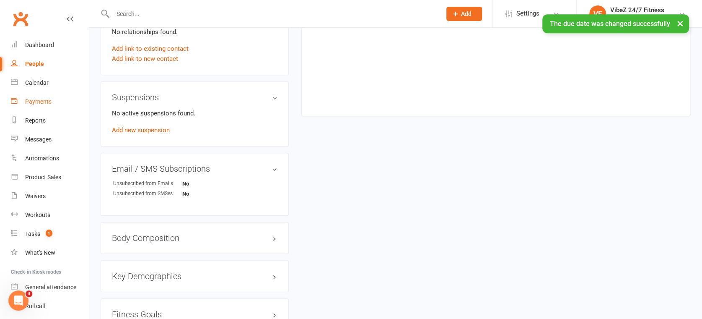
click at [39, 105] on div "Payments" at bounding box center [38, 101] width 26 height 7
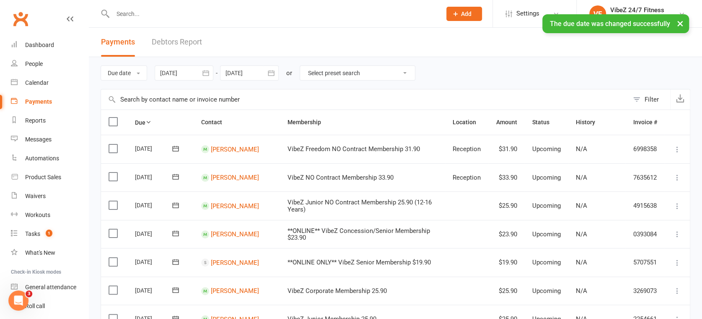
click at [174, 40] on link "Debtors Report" at bounding box center [177, 42] width 50 height 29
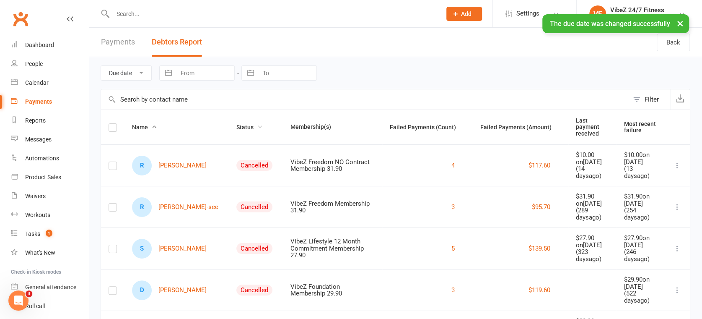
click at [236, 124] on span "Status" at bounding box center [249, 127] width 26 height 7
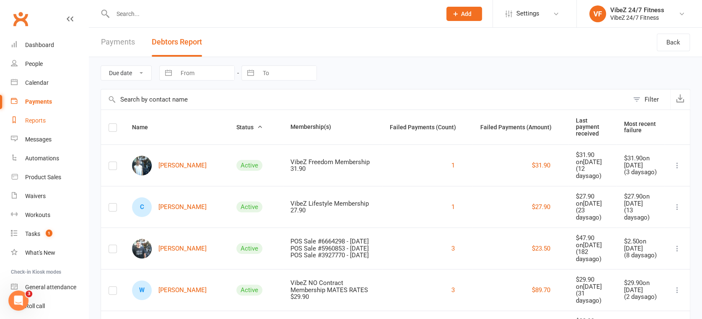
click at [40, 116] on link "Reports" at bounding box center [50, 120] width 78 height 19
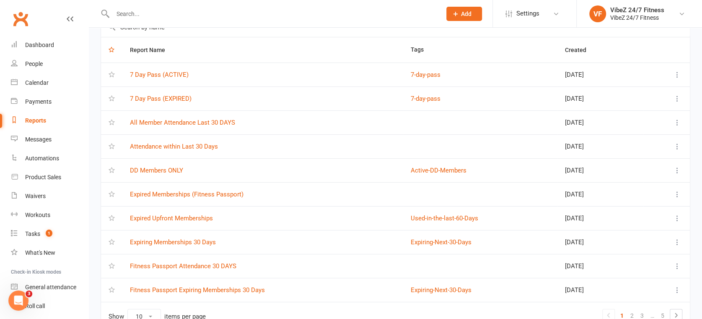
scroll to position [99, 0]
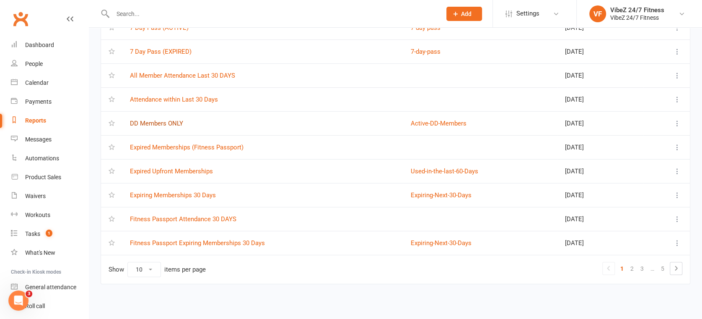
click at [174, 124] on link "DD Members ONLY" at bounding box center [156, 123] width 53 height 8
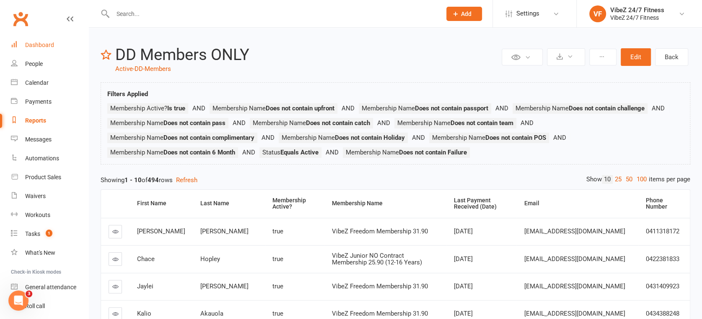
click at [49, 42] on div "Dashboard" at bounding box center [39, 45] width 29 height 7
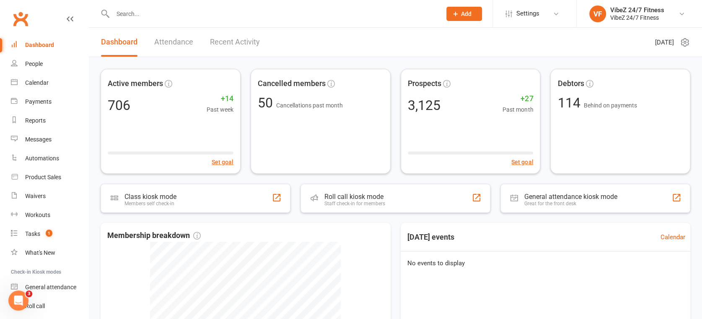
click at [223, 32] on link "Recent Activity" at bounding box center [235, 42] width 50 height 29
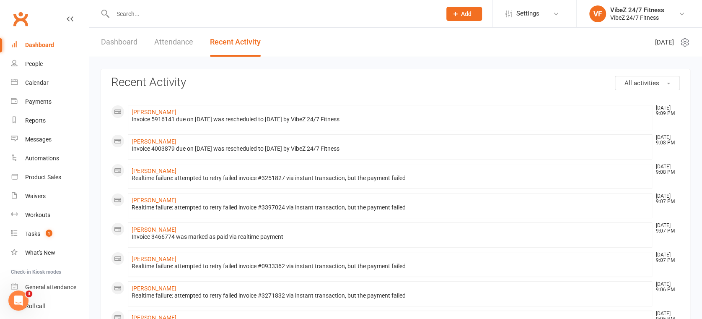
click at [643, 76] on button "All activities" at bounding box center [647, 83] width 65 height 14
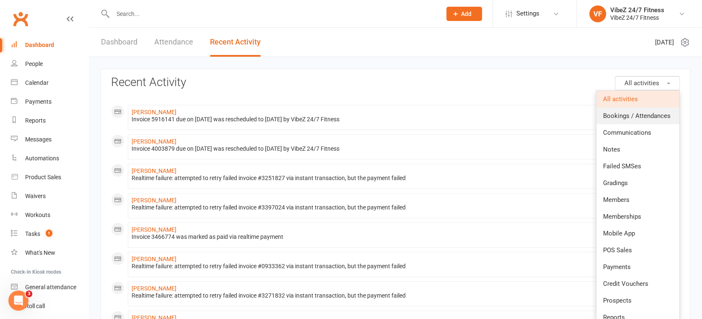
click at [634, 115] on span "Bookings / Attendances" at bounding box center [637, 116] width 68 height 8
